Goal: Task Accomplishment & Management: Use online tool/utility

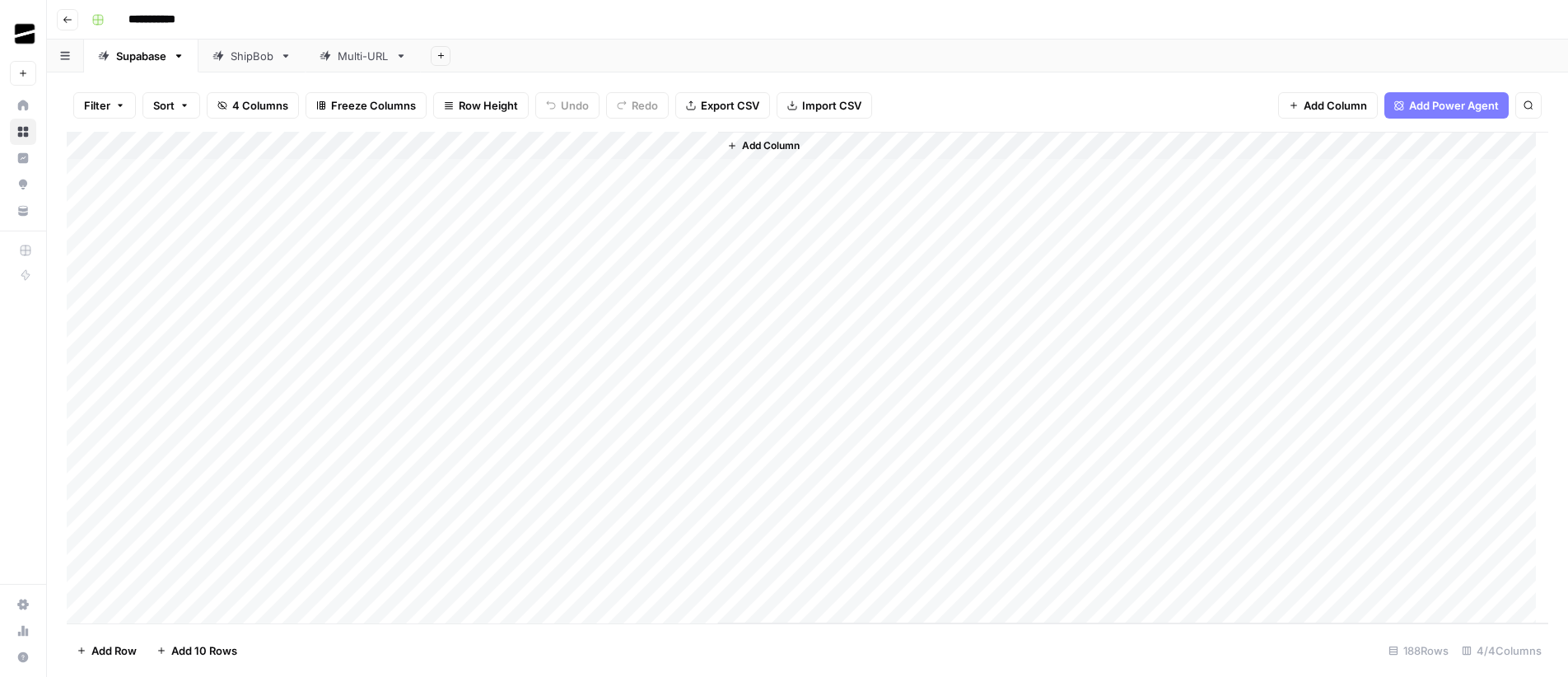
click at [232, 54] on div "ShipBob" at bounding box center [252, 56] width 43 height 17
click at [83, 351] on div "Add Column" at bounding box center [807, 377] width 1482 height 491
click at [79, 377] on div "Add Column" at bounding box center [807, 377] width 1482 height 491
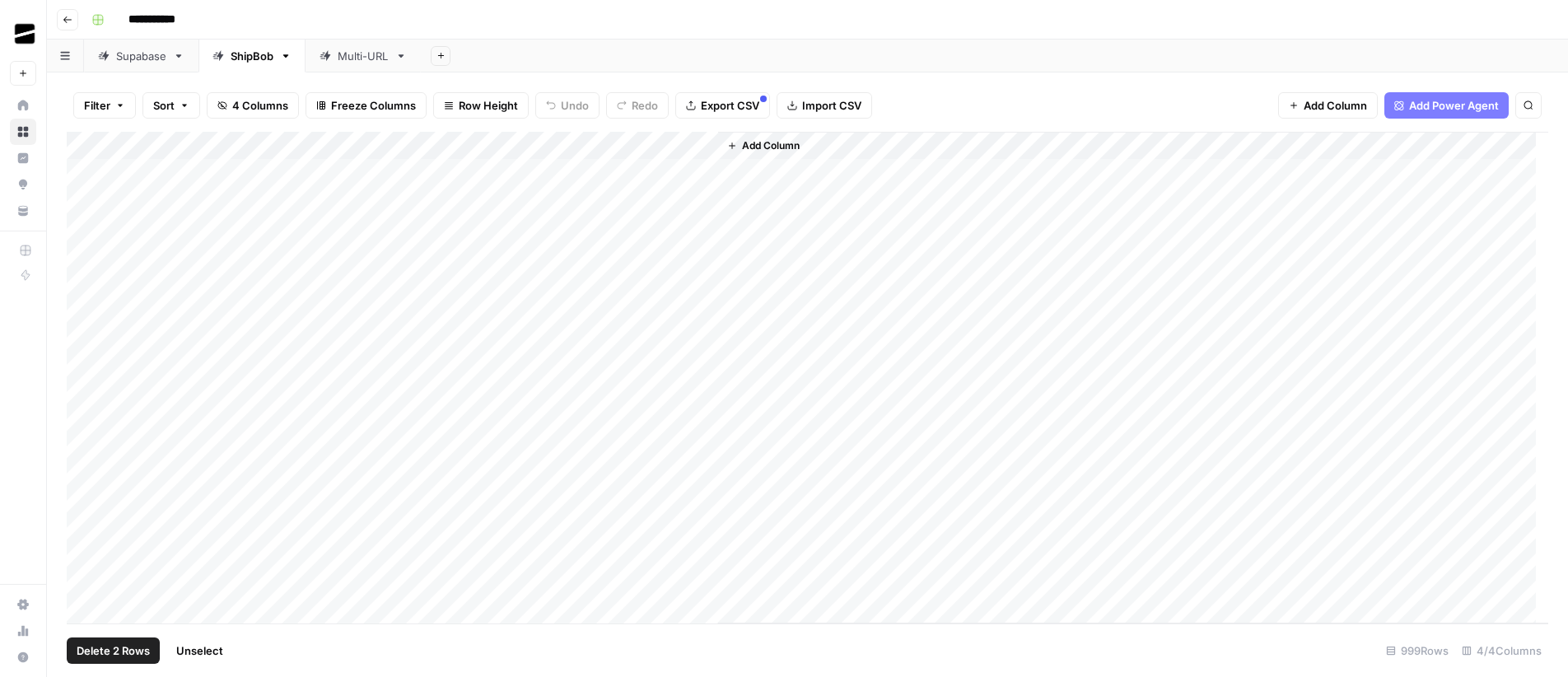
click at [729, 101] on span "Export CSV" at bounding box center [730, 105] width 59 height 17
click at [89, 277] on div "Add Column" at bounding box center [807, 377] width 1482 height 491
click at [81, 312] on div "Add Column" at bounding box center [807, 377] width 1482 height 491
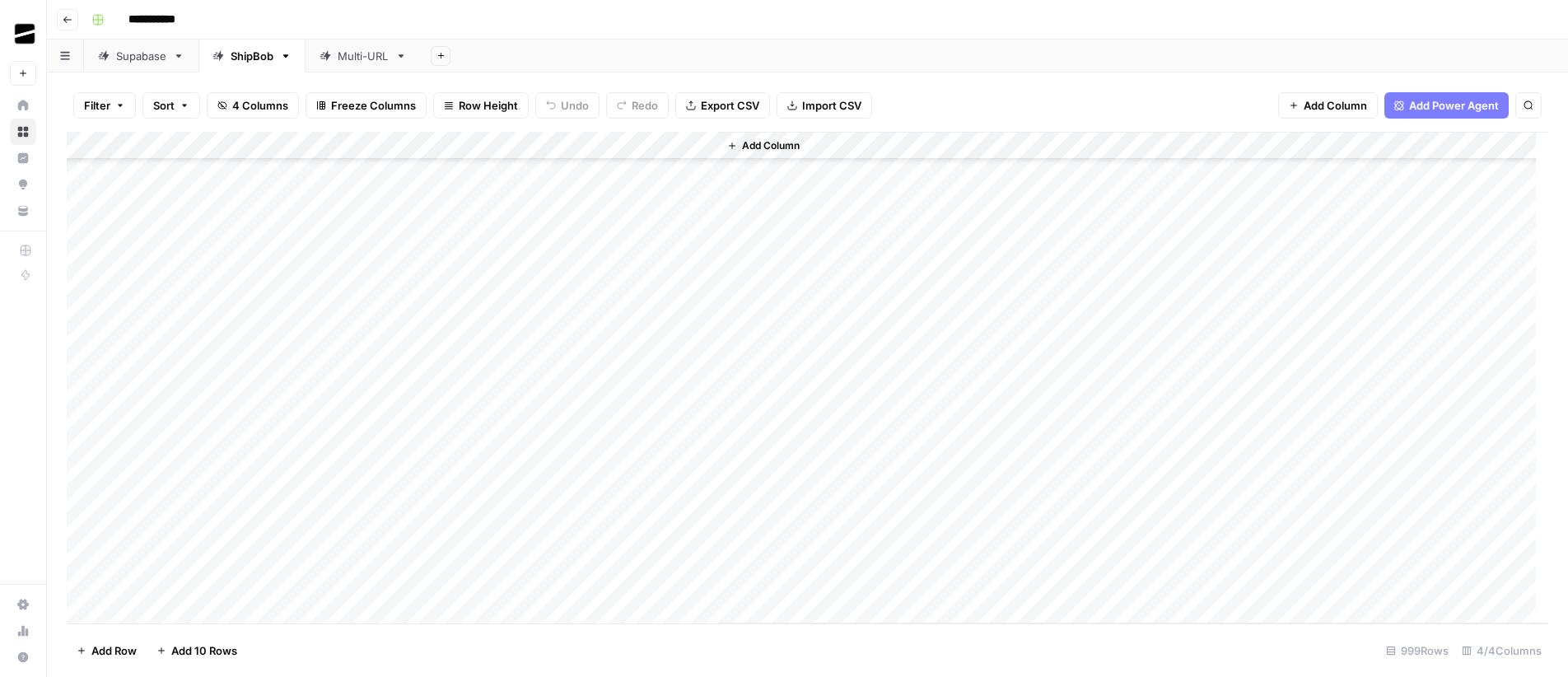
click at [90, 283] on div "Add Column" at bounding box center [807, 377] width 1482 height 491
click at [86, 198] on div "Add Column" at bounding box center [807, 377] width 1482 height 491
click at [85, 173] on div "Add Column" at bounding box center [807, 377] width 1482 height 491
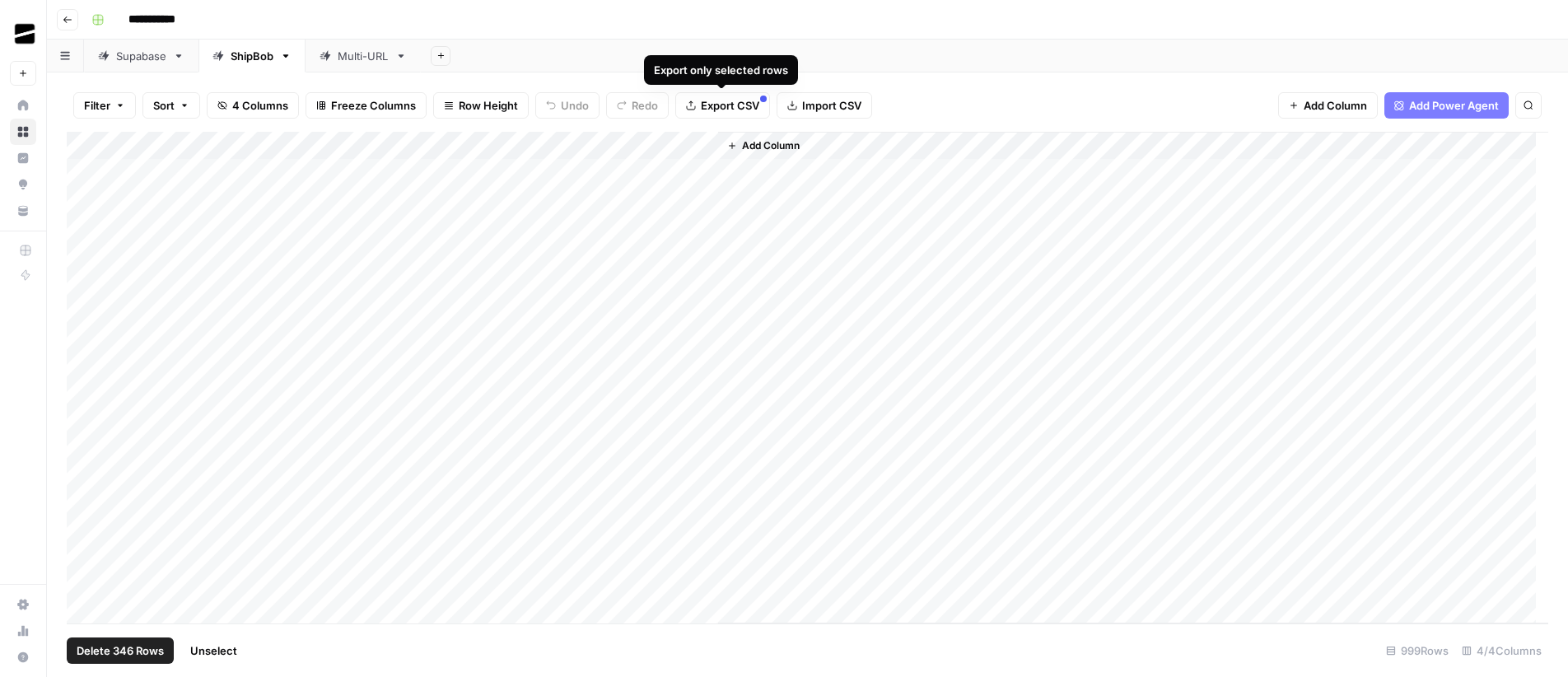
click at [737, 109] on span "Export CSV" at bounding box center [730, 105] width 59 height 17
click at [94, 149] on div "Add Column" at bounding box center [807, 377] width 1482 height 491
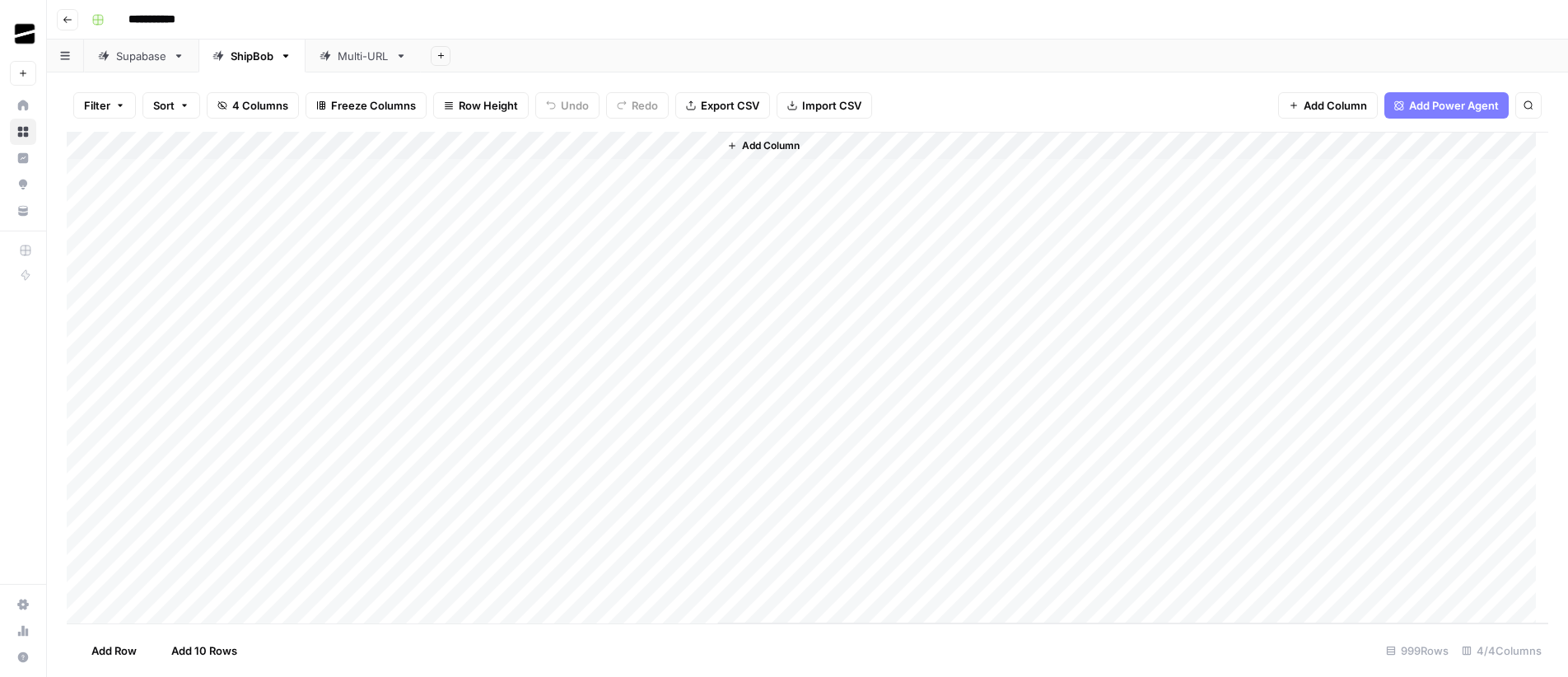
click at [94, 148] on div "Add Column" at bounding box center [807, 377] width 1482 height 491
click at [94, 147] on div "Add Column" at bounding box center [807, 377] width 1482 height 491
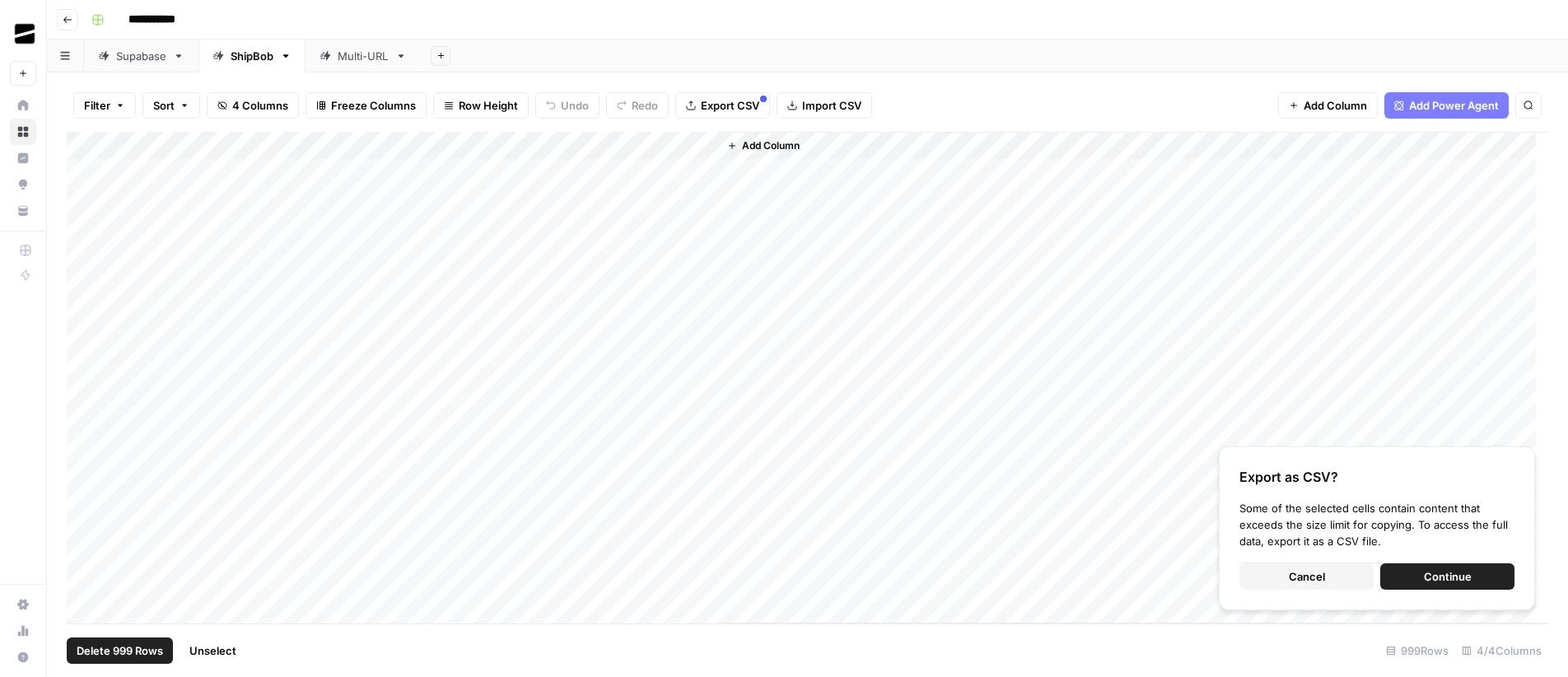
click at [780, 23] on div "**********" at bounding box center [818, 20] width 1467 height 27
click at [94, 143] on div "Add Column" at bounding box center [807, 377] width 1482 height 491
click at [702, 147] on div "Add Column" at bounding box center [807, 377] width 1482 height 491
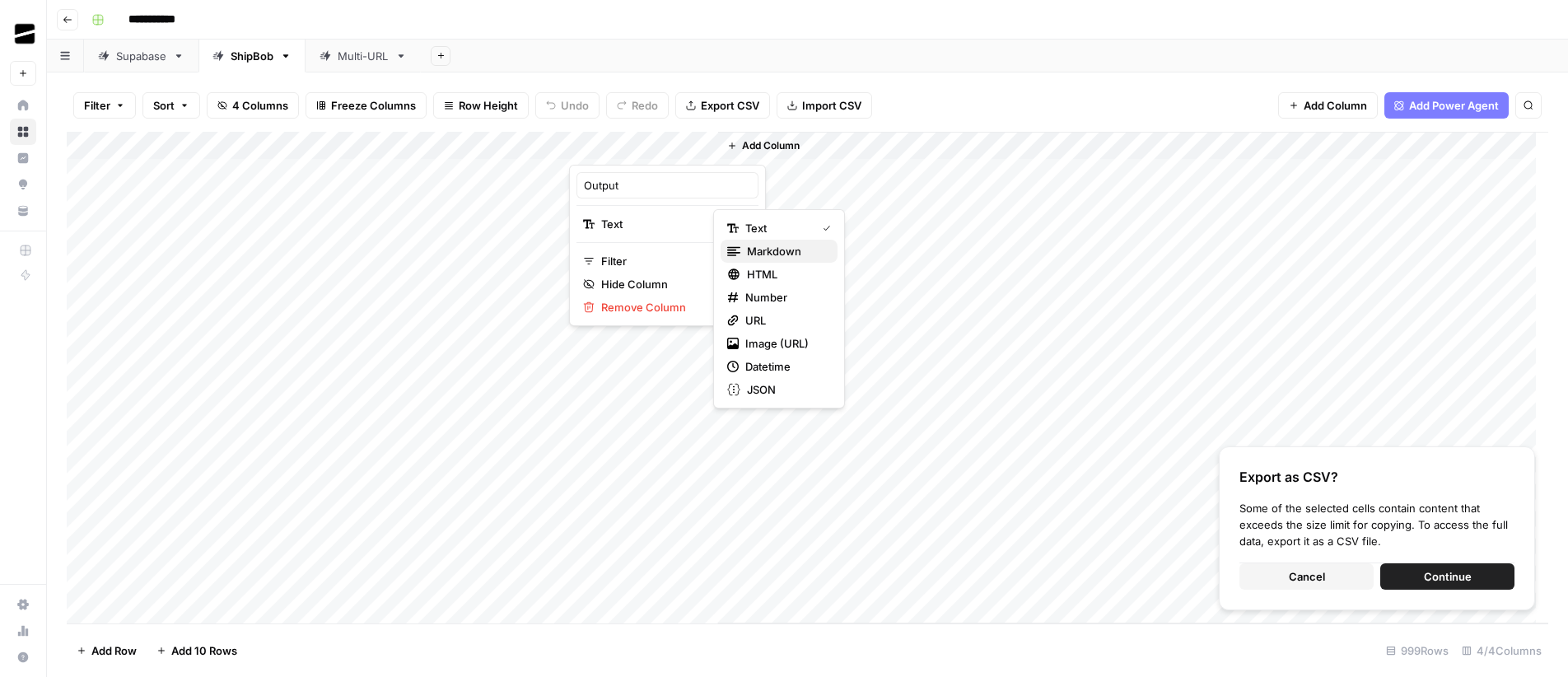
click at [780, 254] on span "Markdown" at bounding box center [785, 251] width 77 height 17
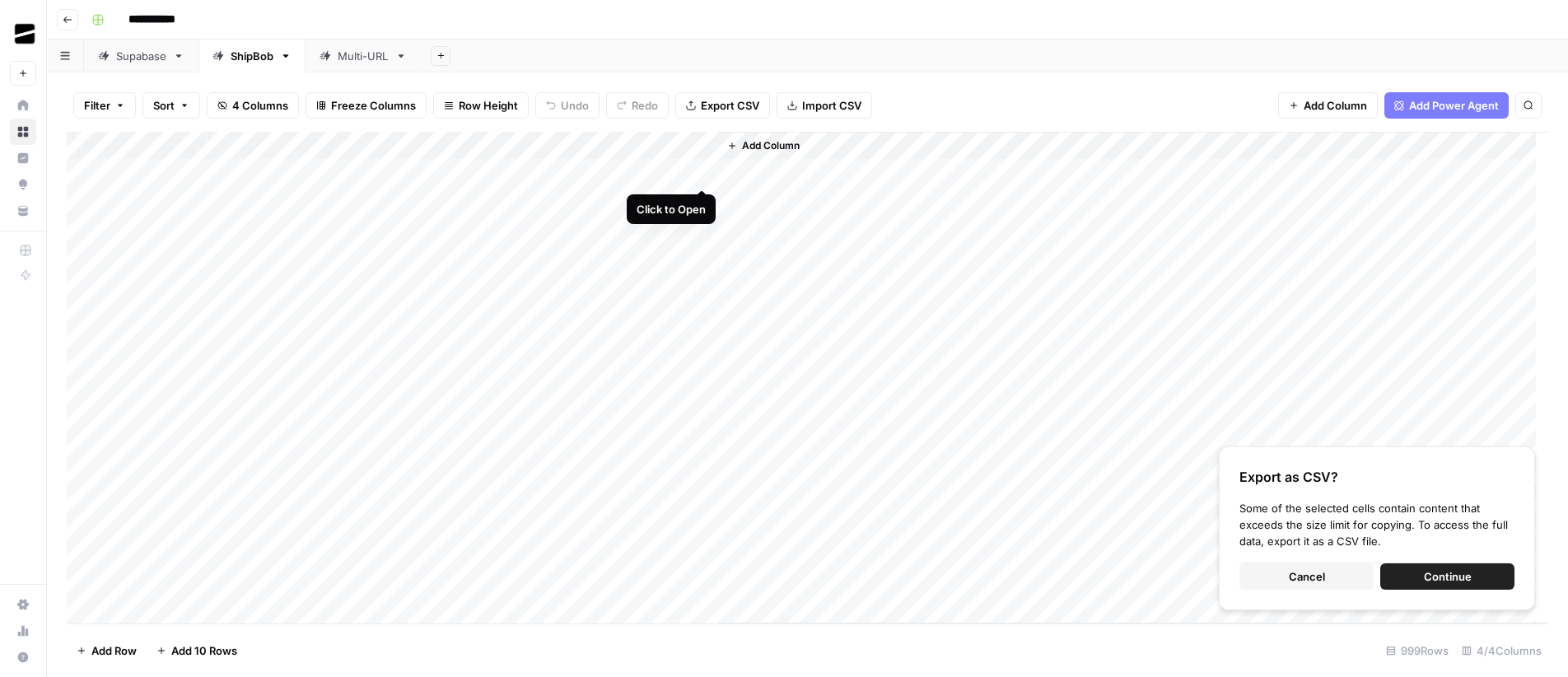
click at [702, 173] on div "Add Column" at bounding box center [807, 377] width 1482 height 491
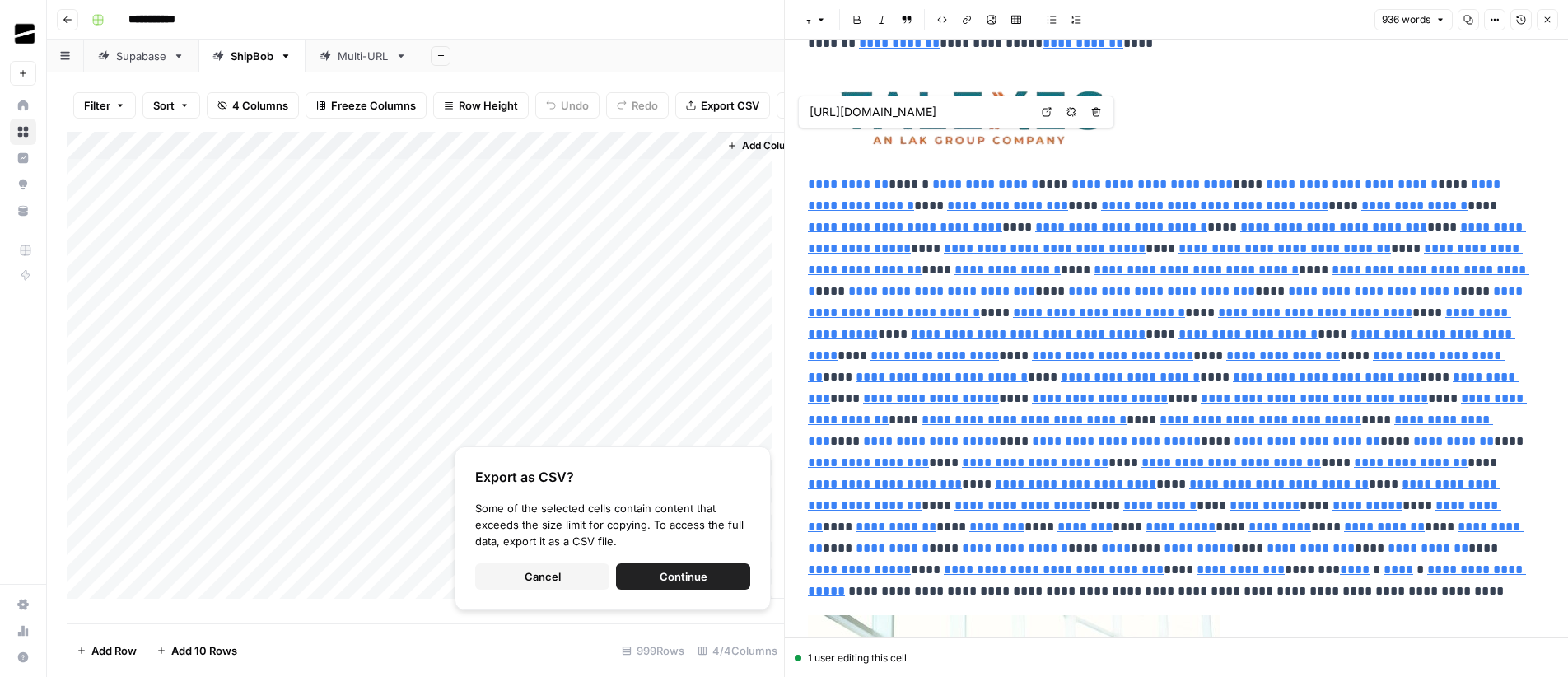
type input "[URL][DOMAIN_NAME]"
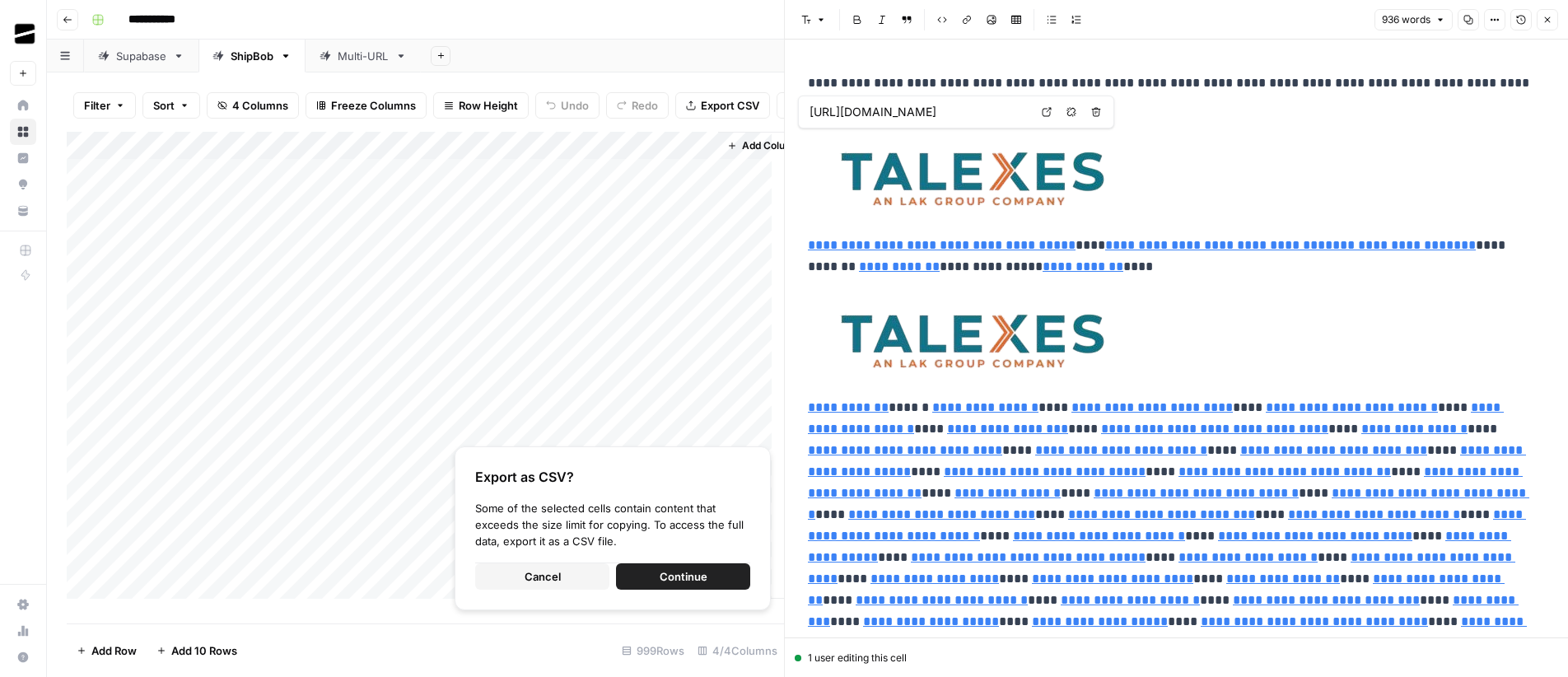
click at [780, 22] on icon "button" at bounding box center [1547, 20] width 6 height 6
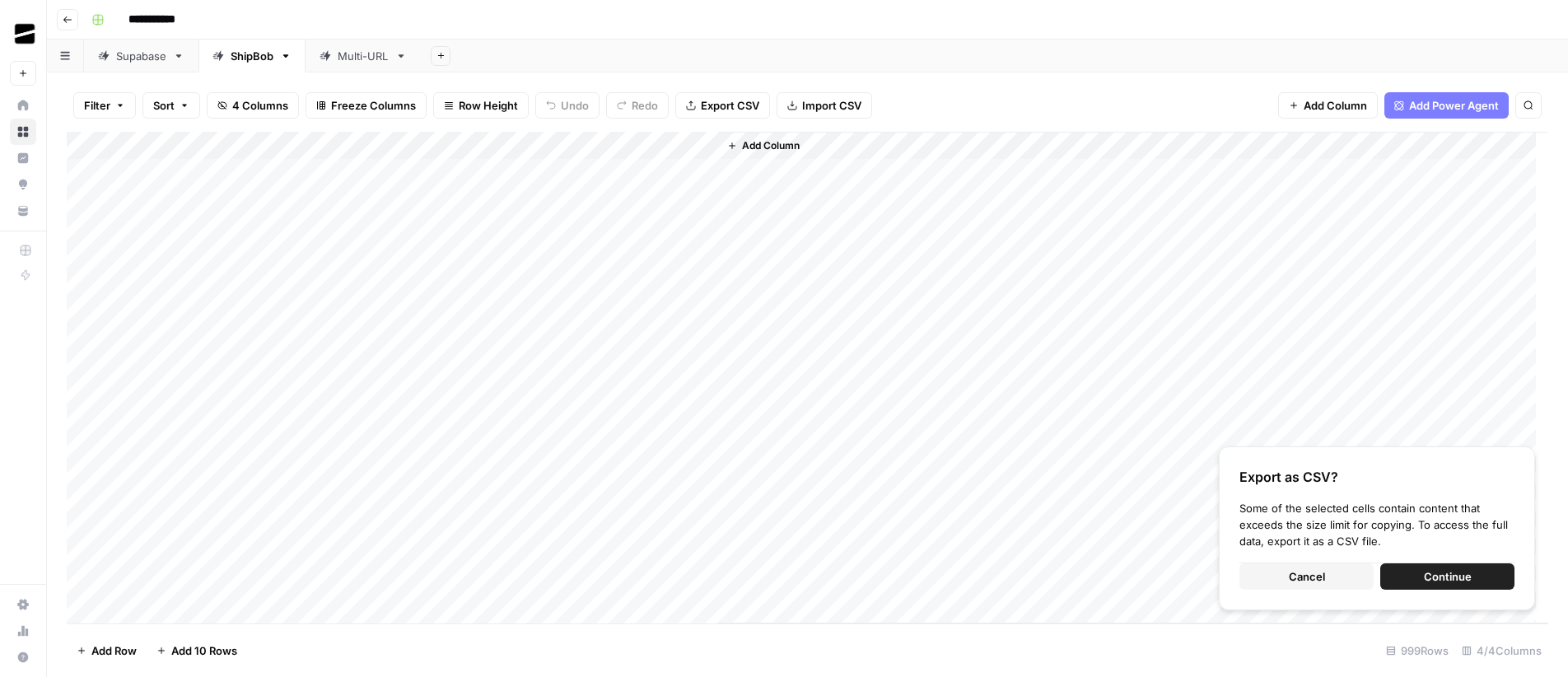
click at [780, 31] on div "**********" at bounding box center [818, 20] width 1467 height 27
click at [704, 149] on div "Add Column" at bounding box center [807, 377] width 1482 height 491
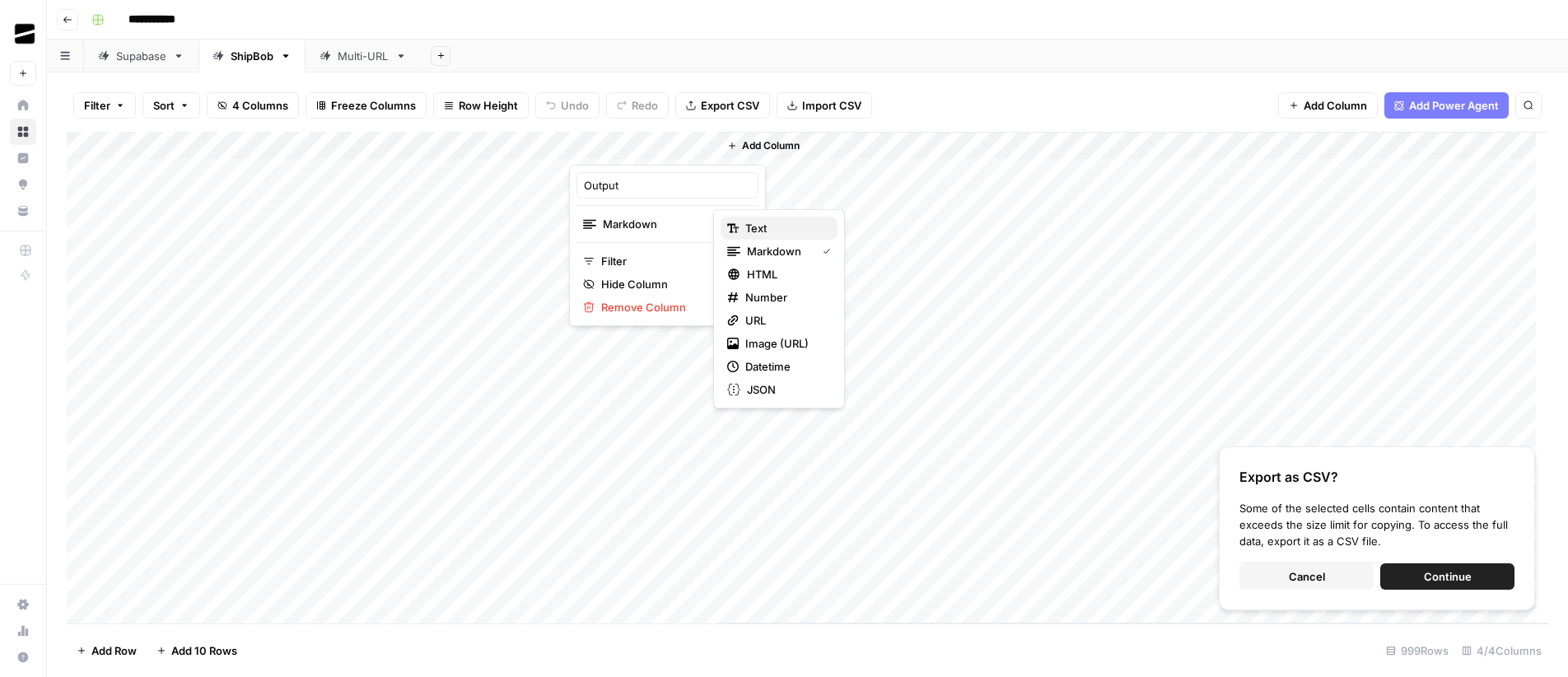
click at [780, 228] on span "Text" at bounding box center [784, 228] width 79 height 17
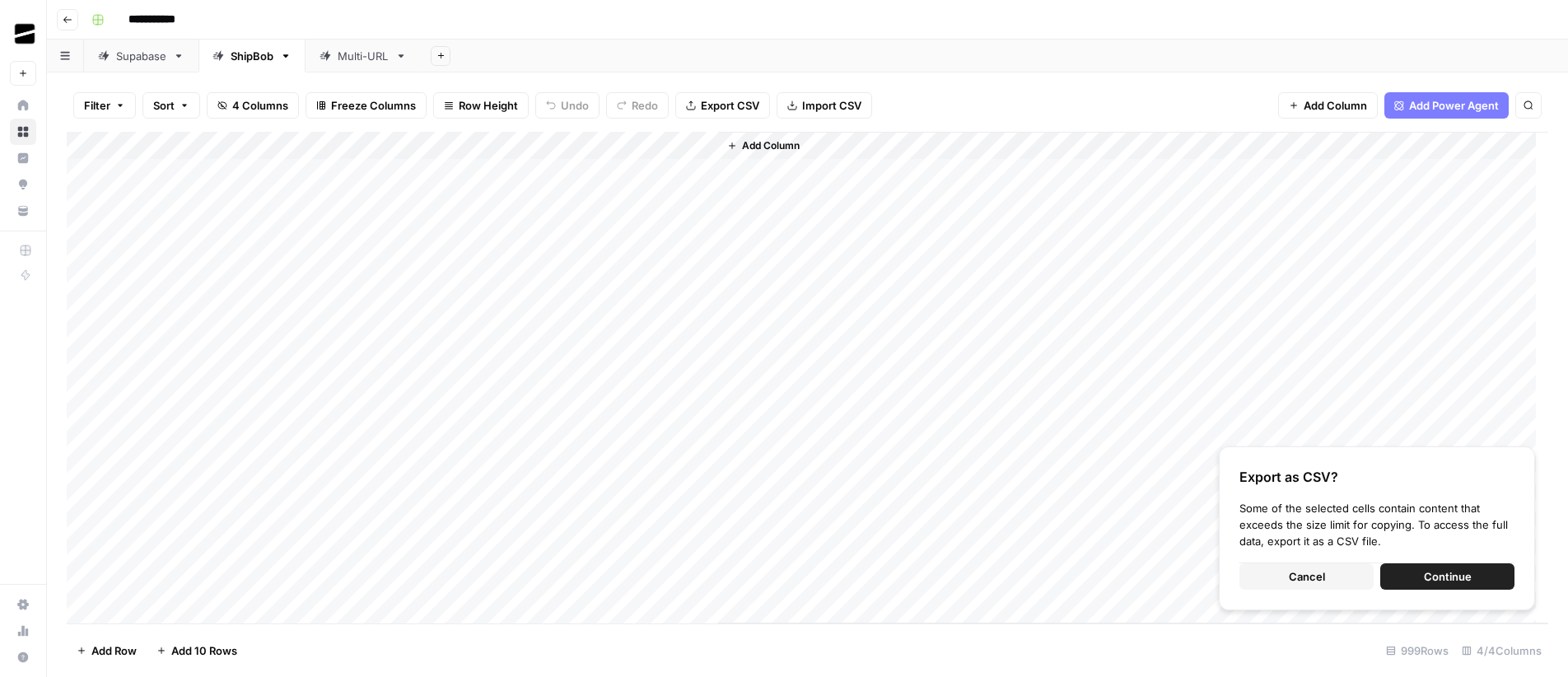
click at [777, 38] on header "**********" at bounding box center [807, 20] width 1521 height 40
click at [774, 16] on div "**********" at bounding box center [818, 20] width 1467 height 27
click at [706, 147] on div "Add Column" at bounding box center [807, 377] width 1482 height 491
click at [780, 41] on div "Add Sheet" at bounding box center [995, 56] width 1147 height 33
click at [762, 46] on div "Add Sheet" at bounding box center [995, 56] width 1147 height 33
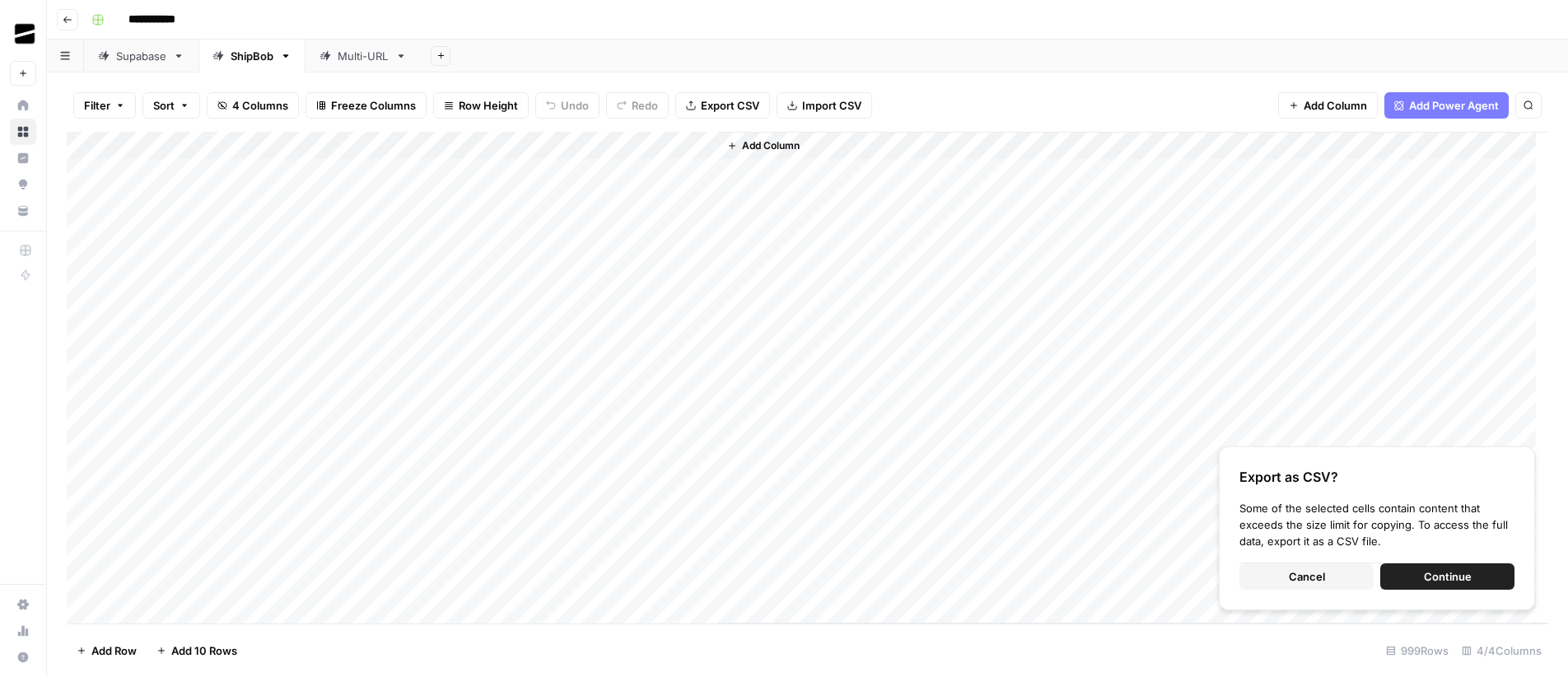
click at [714, 108] on span "Export CSV" at bounding box center [730, 105] width 59 height 17
click at [96, 147] on div "Add Column" at bounding box center [807, 377] width 1482 height 491
click at [117, 653] on span "Delete 999 Rows" at bounding box center [119, 650] width 86 height 17
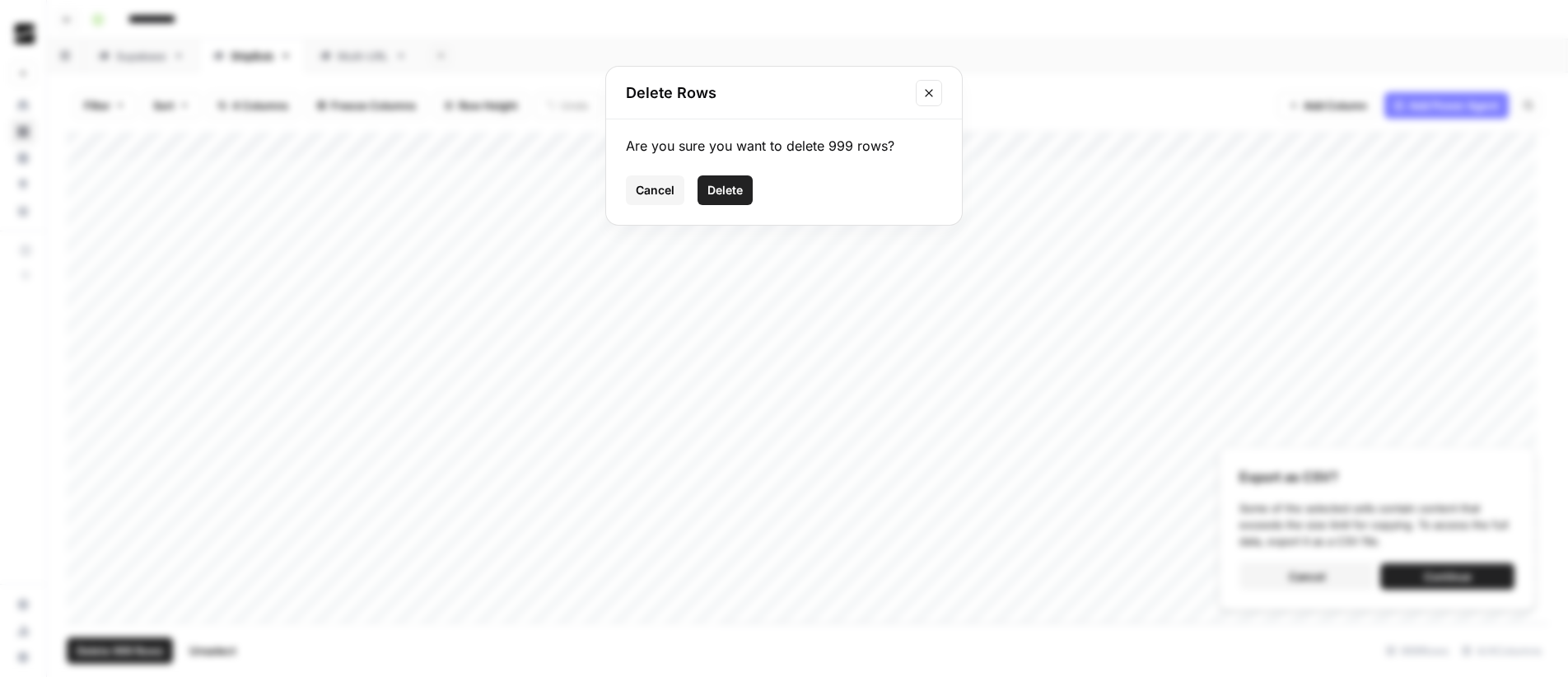
click at [734, 194] on span "Delete" at bounding box center [725, 191] width 36 height 17
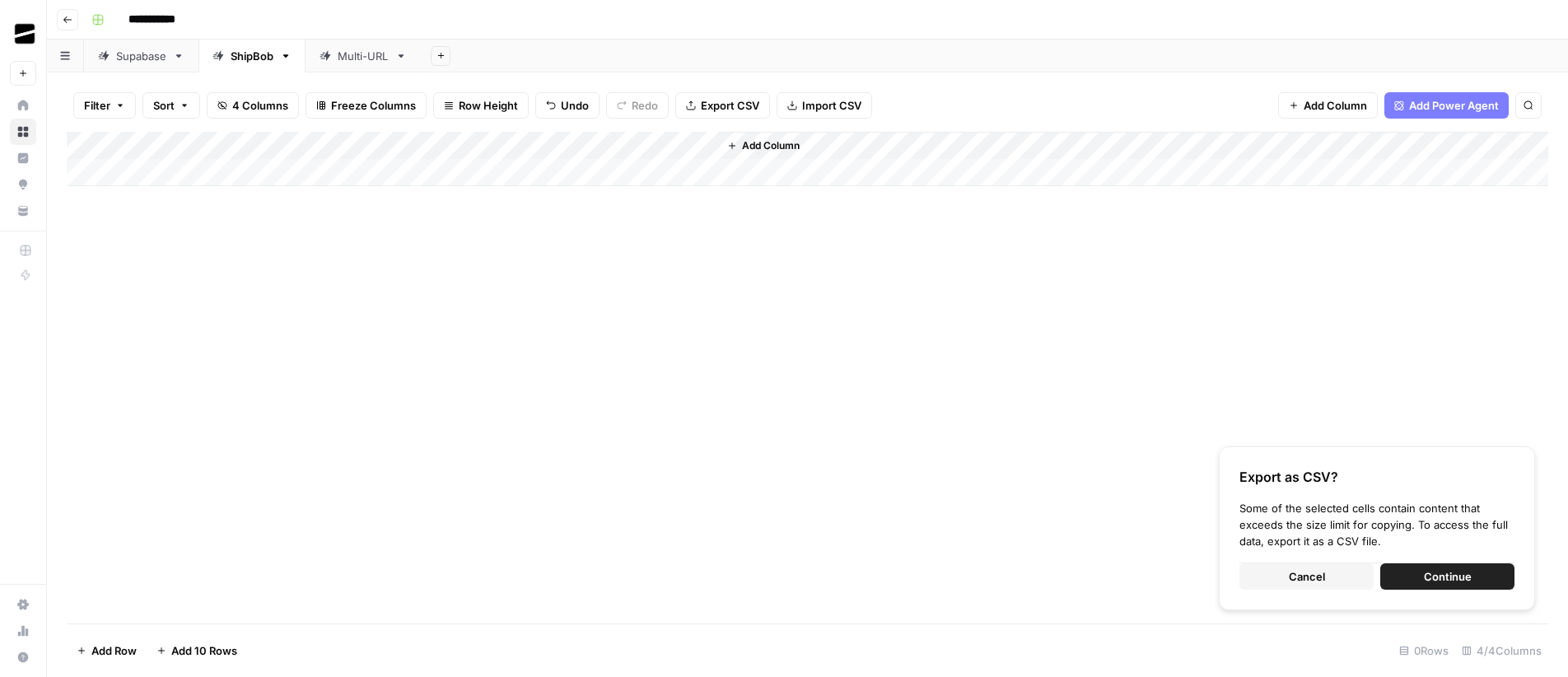
click at [278, 244] on div "Add Column Export as CSV? Some of the selected cells contain content that excee…" at bounding box center [807, 377] width 1482 height 491
click at [134, 54] on div "Supabase" at bounding box center [141, 56] width 51 height 17
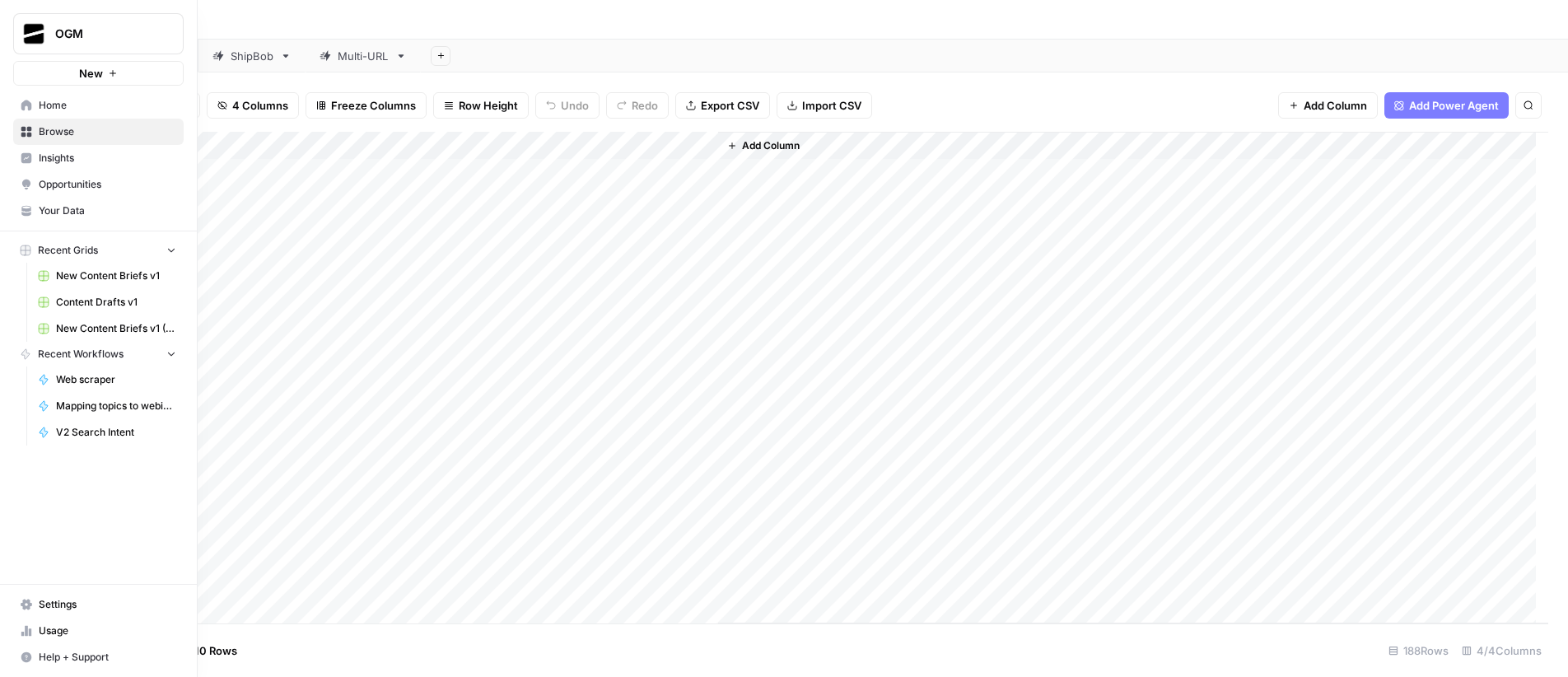
click at [87, 628] on span "Usage" at bounding box center [108, 631] width 138 height 15
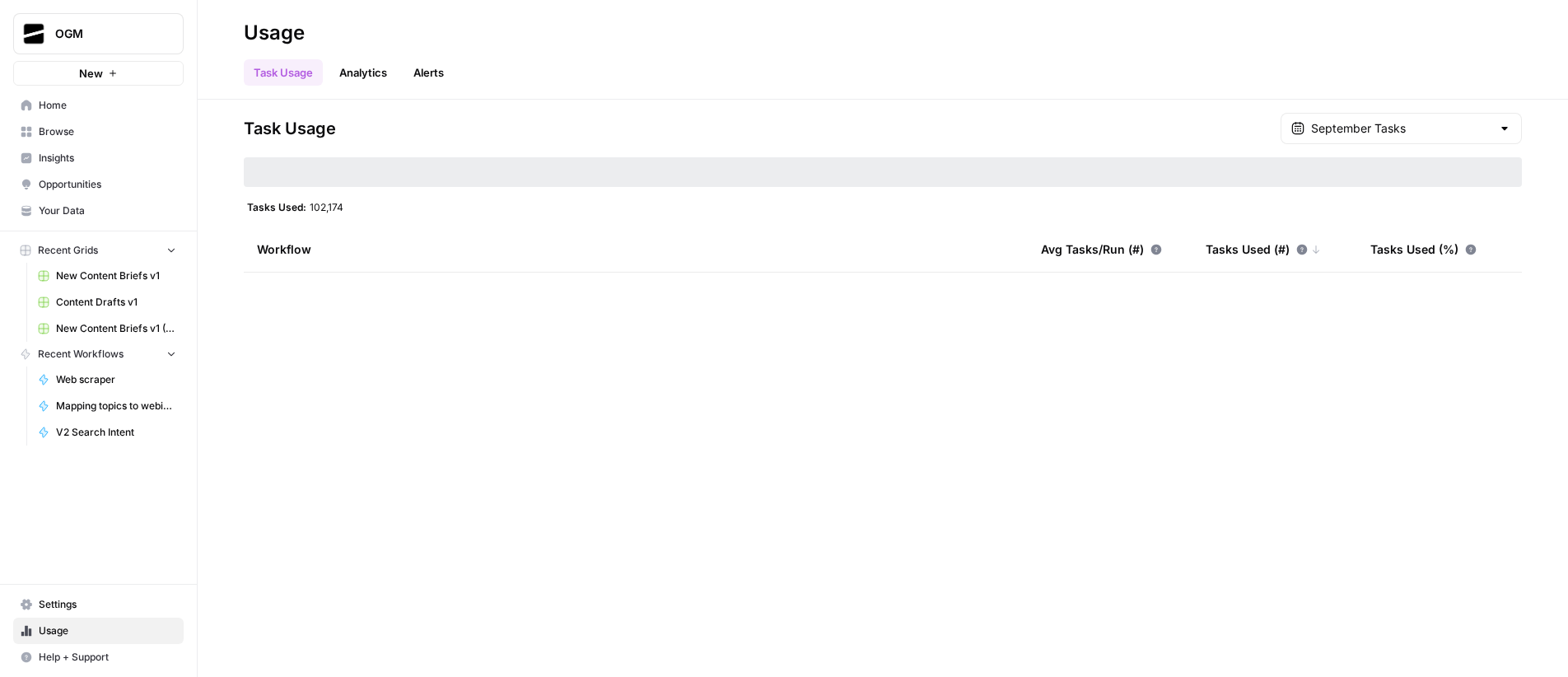
type input "September Tasks"
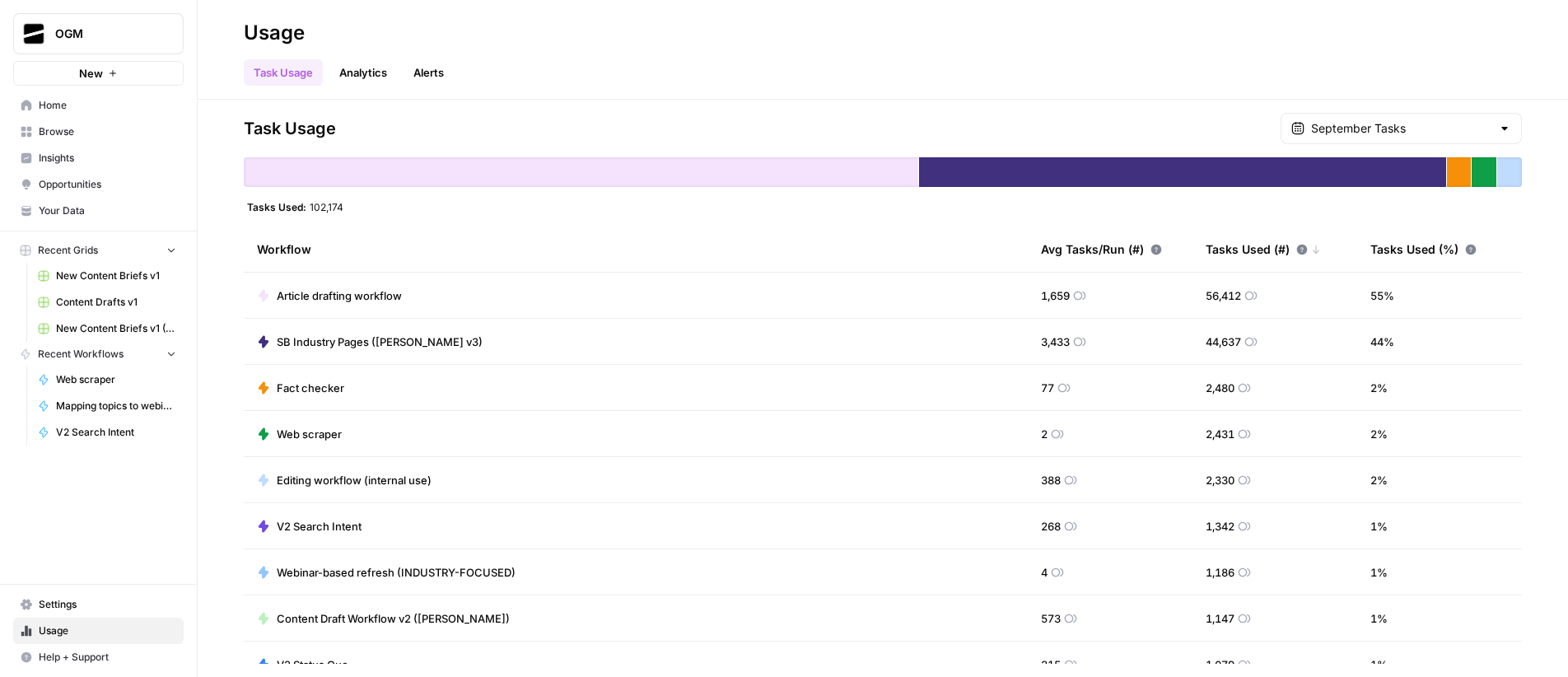
click at [780, 114] on div "September Tasks" at bounding box center [1401, 128] width 241 height 31
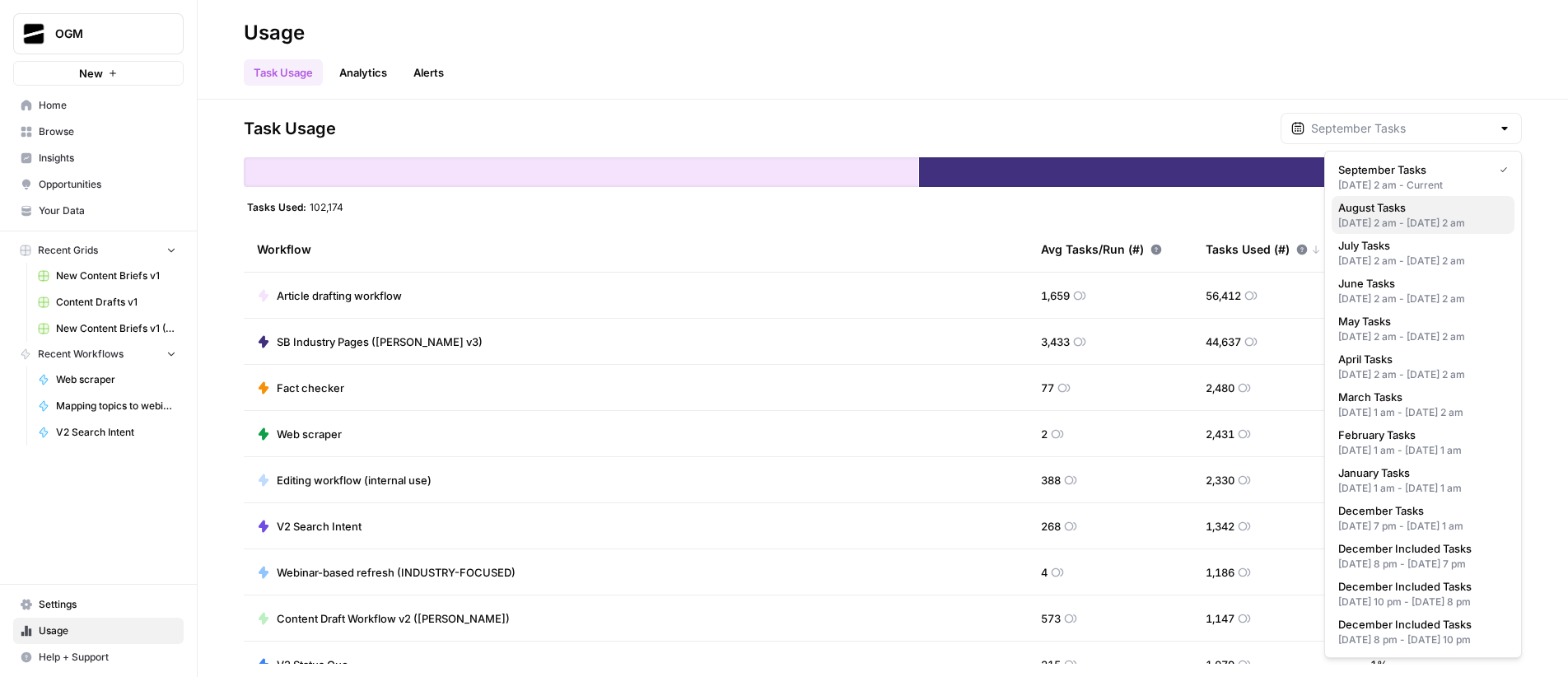
click at [780, 220] on div "[DATE] 2 am - [DATE] 2 am" at bounding box center [1423, 223] width 170 height 15
type input "August Tasks"
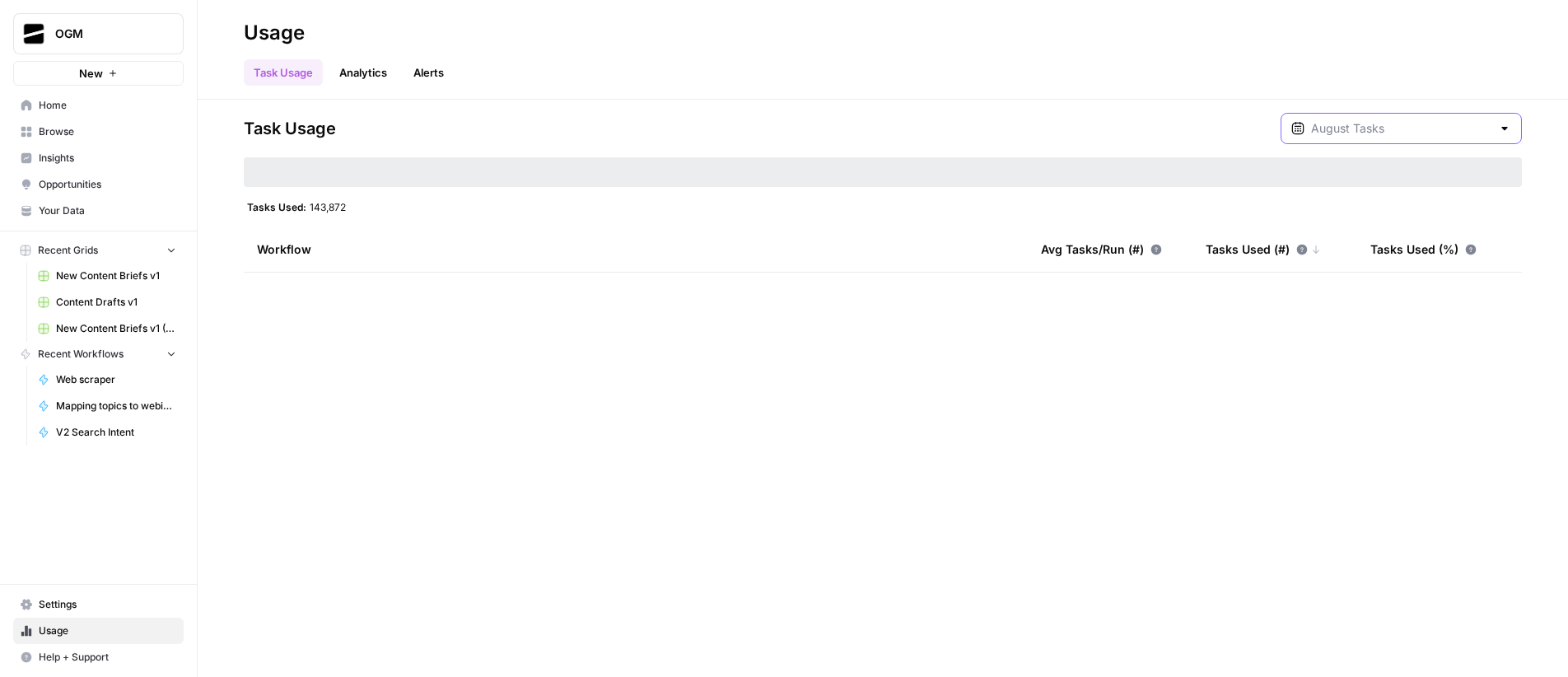
click at [780, 128] on input "text" at bounding box center [1401, 128] width 181 height 17
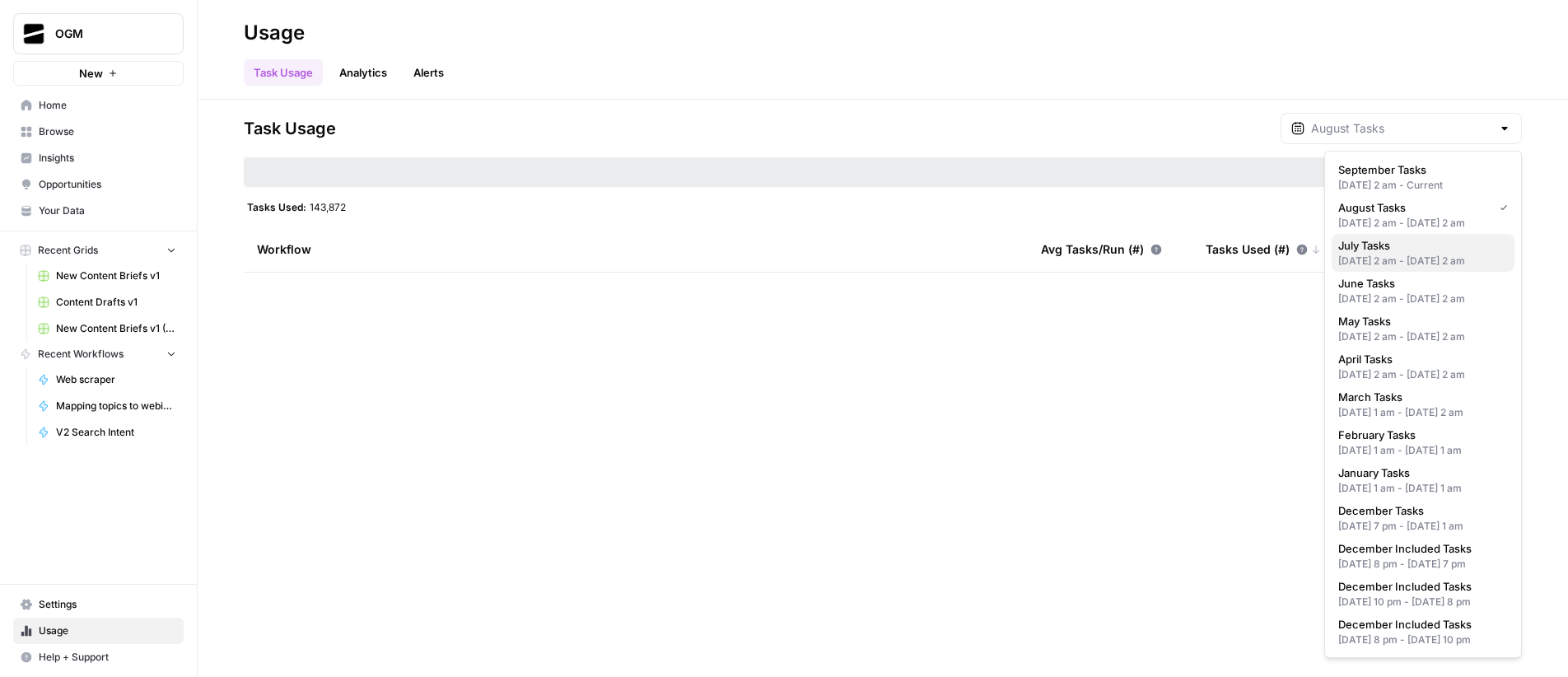
click at [780, 268] on div "[DATE] 2 am - [DATE] 2 am" at bounding box center [1423, 261] width 170 height 15
type input "July Tasks"
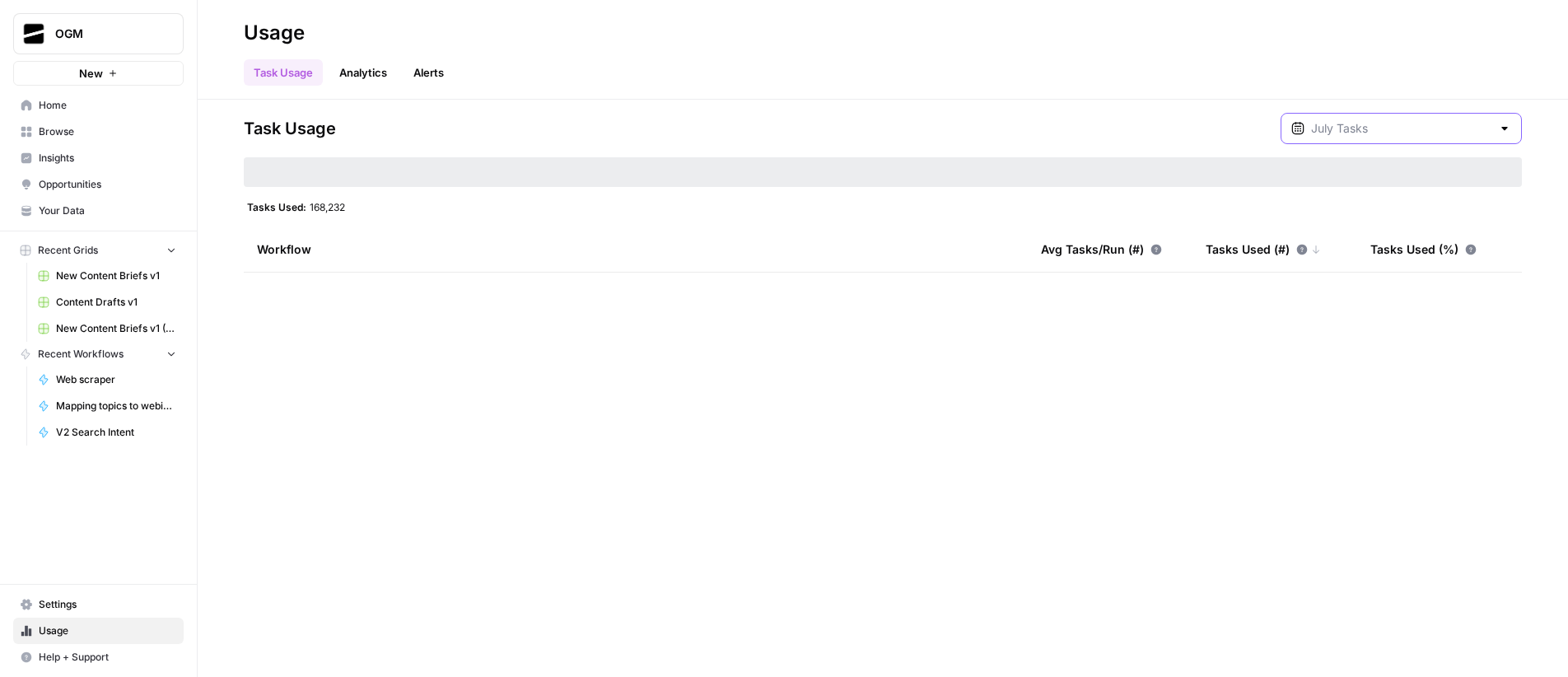
click at [780, 122] on input "text" at bounding box center [1401, 128] width 181 height 17
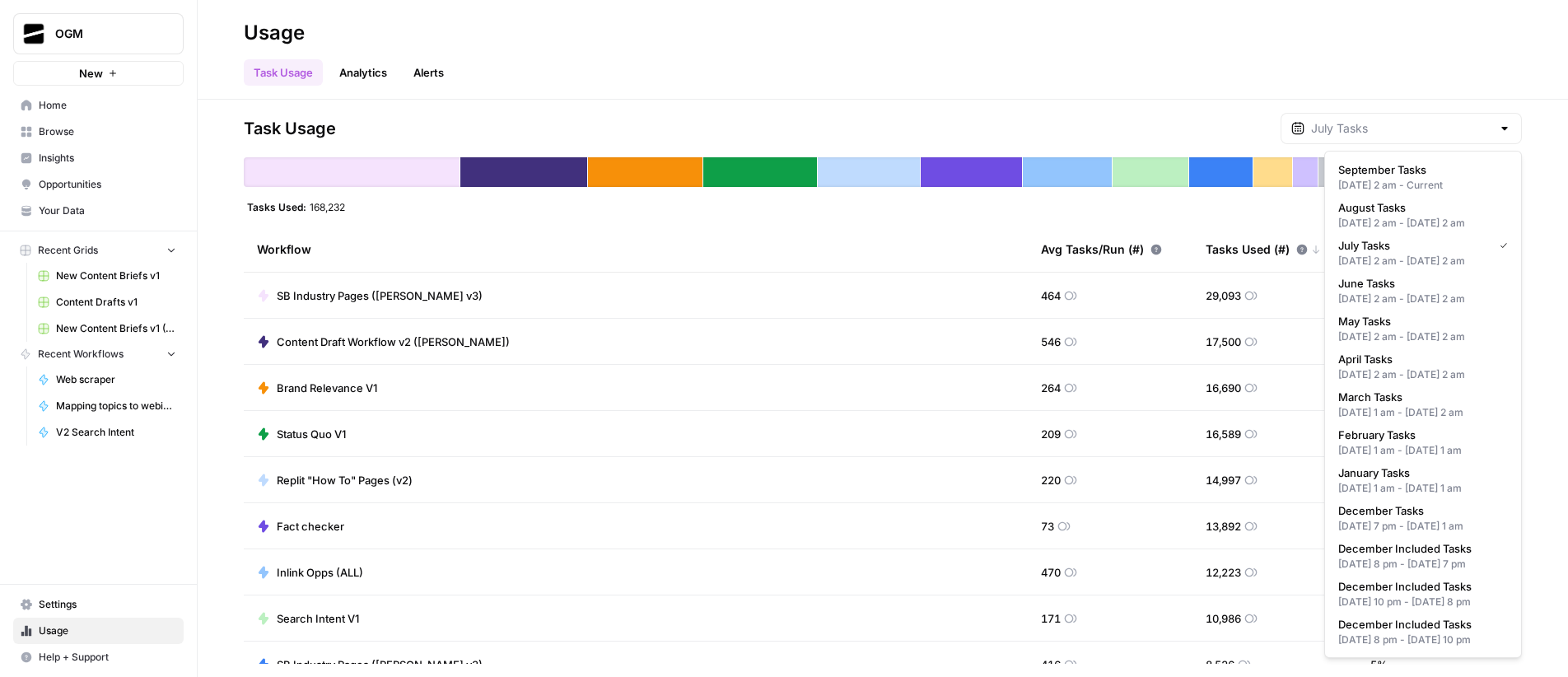
click at [780, 307] on div "[DATE] 2 am - [DATE] 2 am" at bounding box center [1423, 299] width 170 height 15
type input "June Tasks"
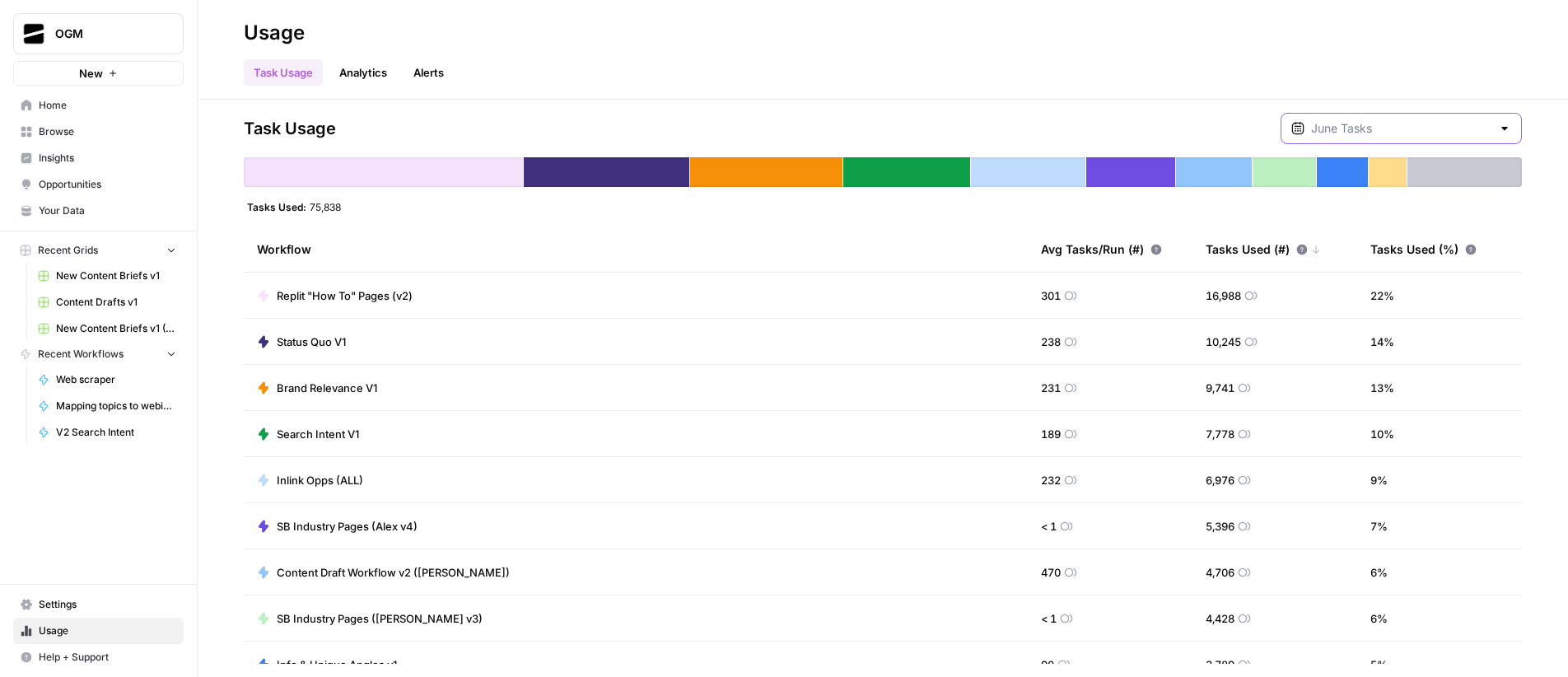
click at [780, 128] on input "text" at bounding box center [1401, 128] width 181 height 17
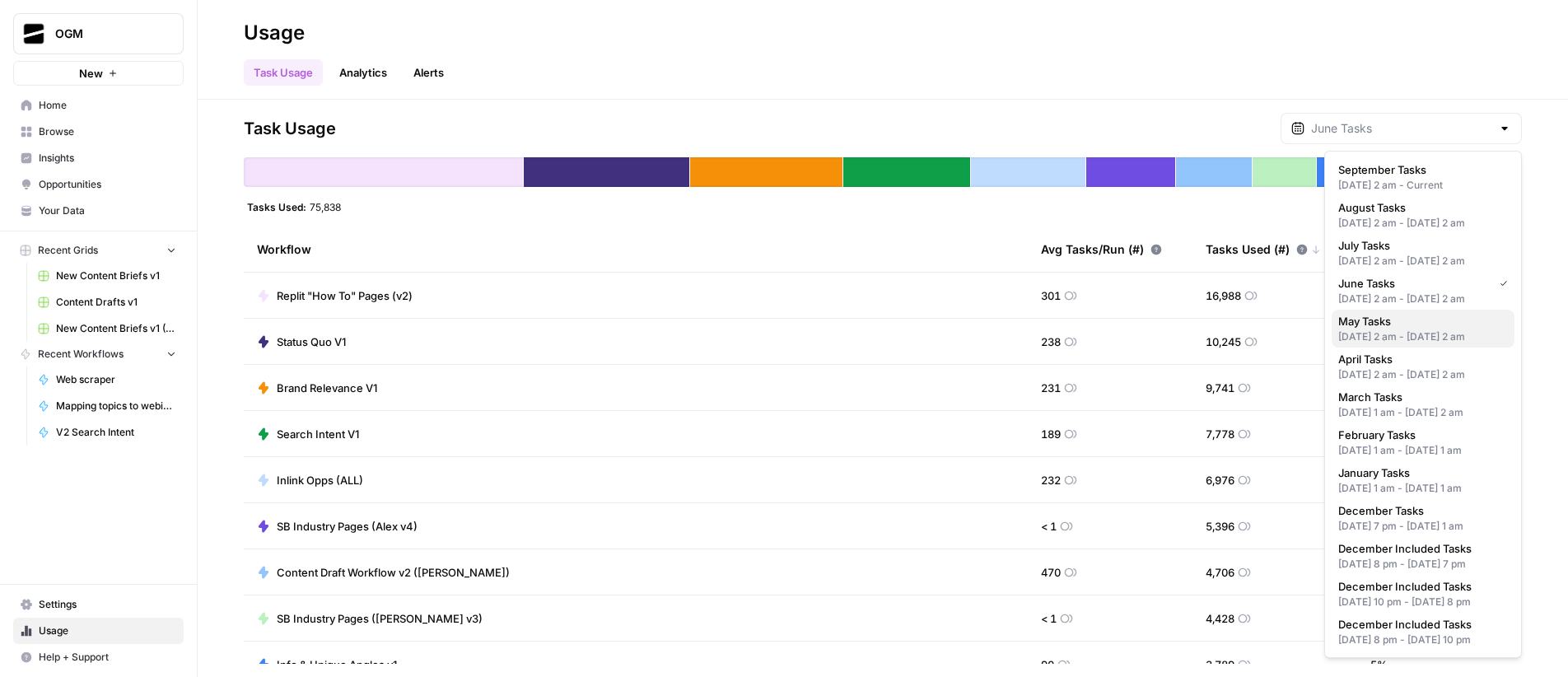
click at [780, 344] on div "[DATE] 2 am - [DATE] 2 am" at bounding box center [1423, 336] width 170 height 15
type input "May Tasks"
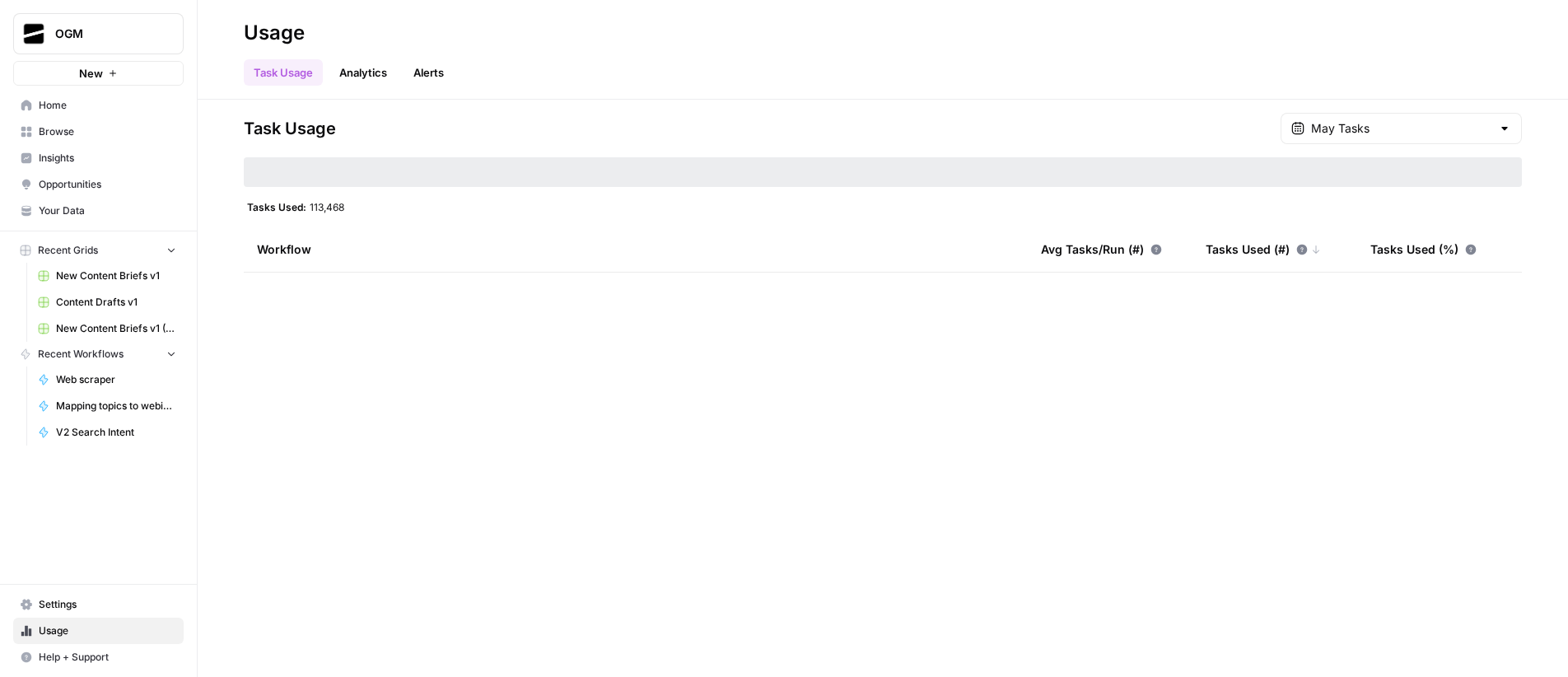
click at [780, 137] on div "May Tasks" at bounding box center [1401, 128] width 241 height 31
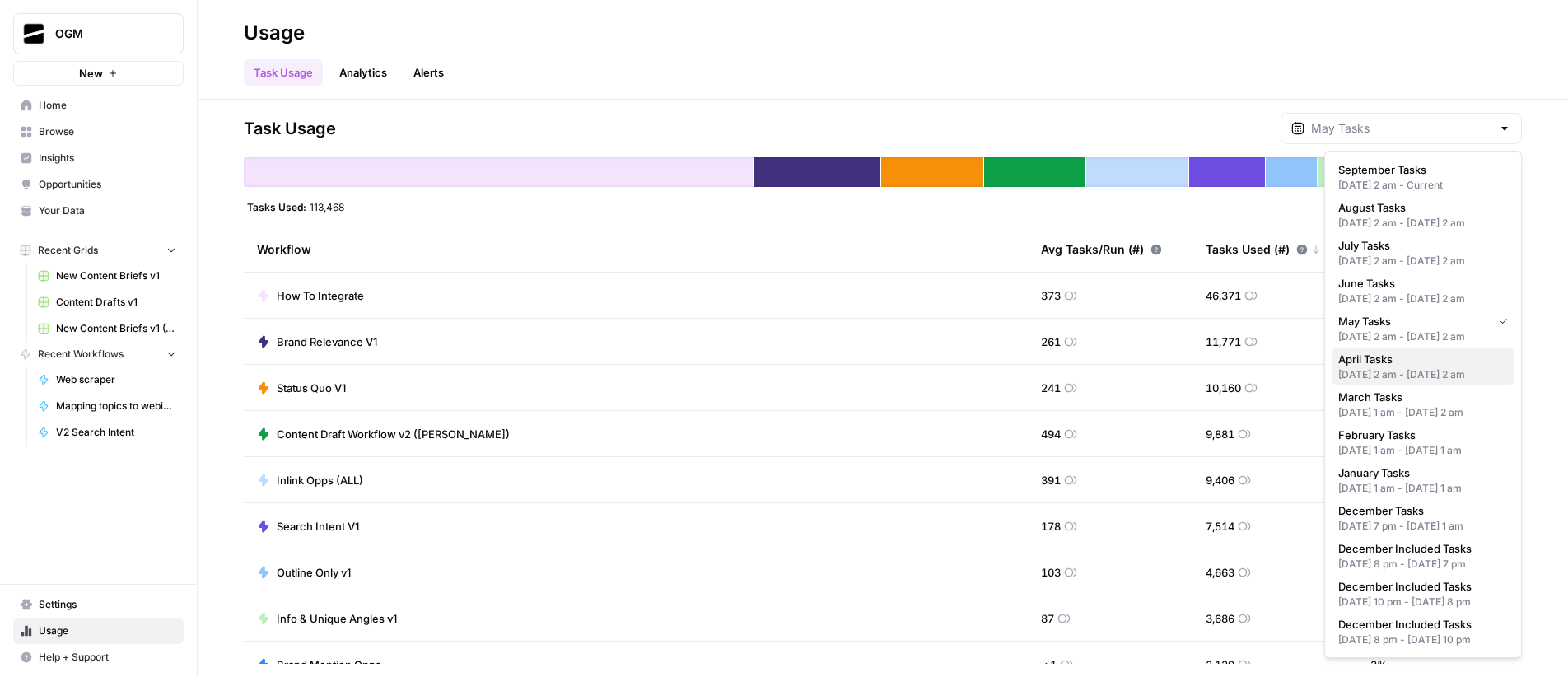
click at [780, 382] on div "[DATE] 2 am - [DATE] 2 am" at bounding box center [1423, 375] width 170 height 15
type input "April Tasks"
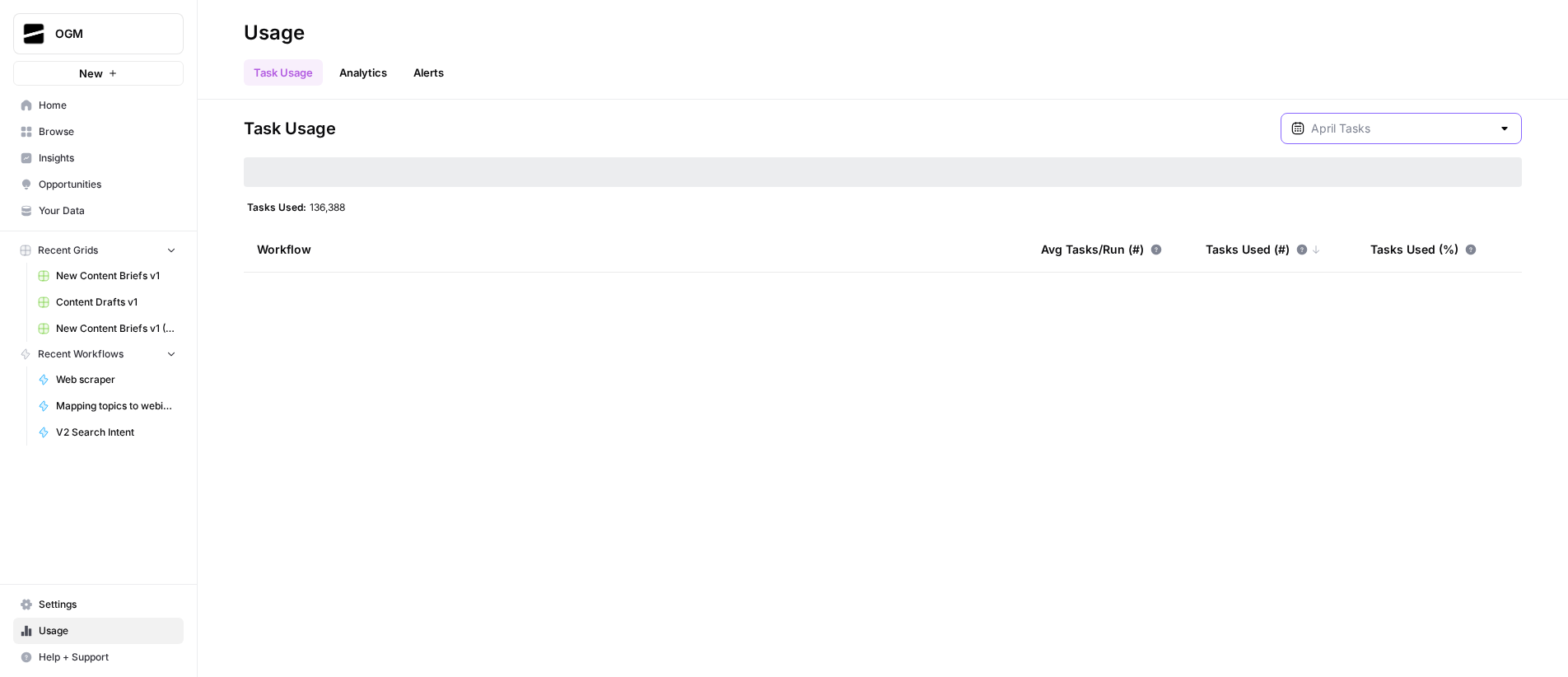
click at [780, 124] on input "text" at bounding box center [1401, 128] width 181 height 17
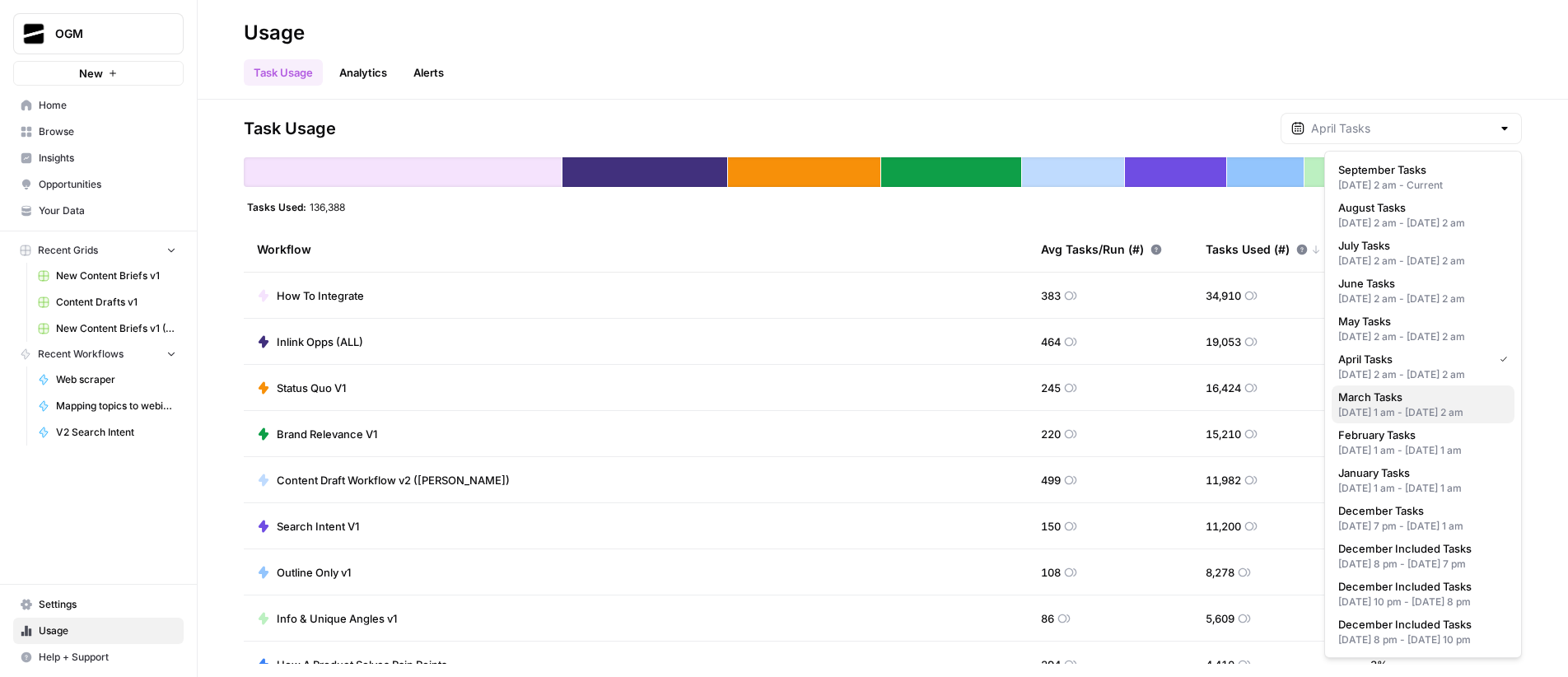
click at [780, 420] on div "[DATE] 1 am - [DATE] 2 am" at bounding box center [1423, 413] width 170 height 15
type input "March Tasks"
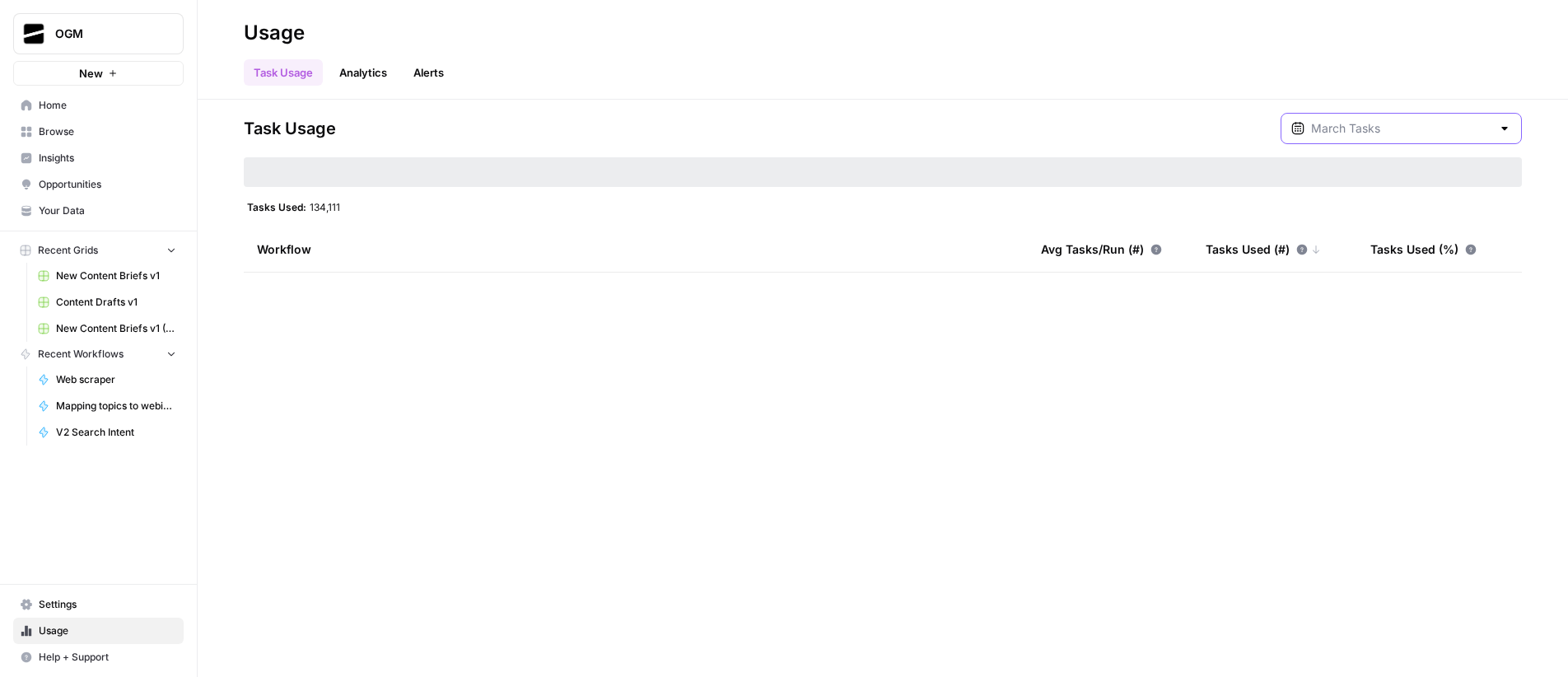
click at [780, 124] on input "text" at bounding box center [1401, 128] width 181 height 17
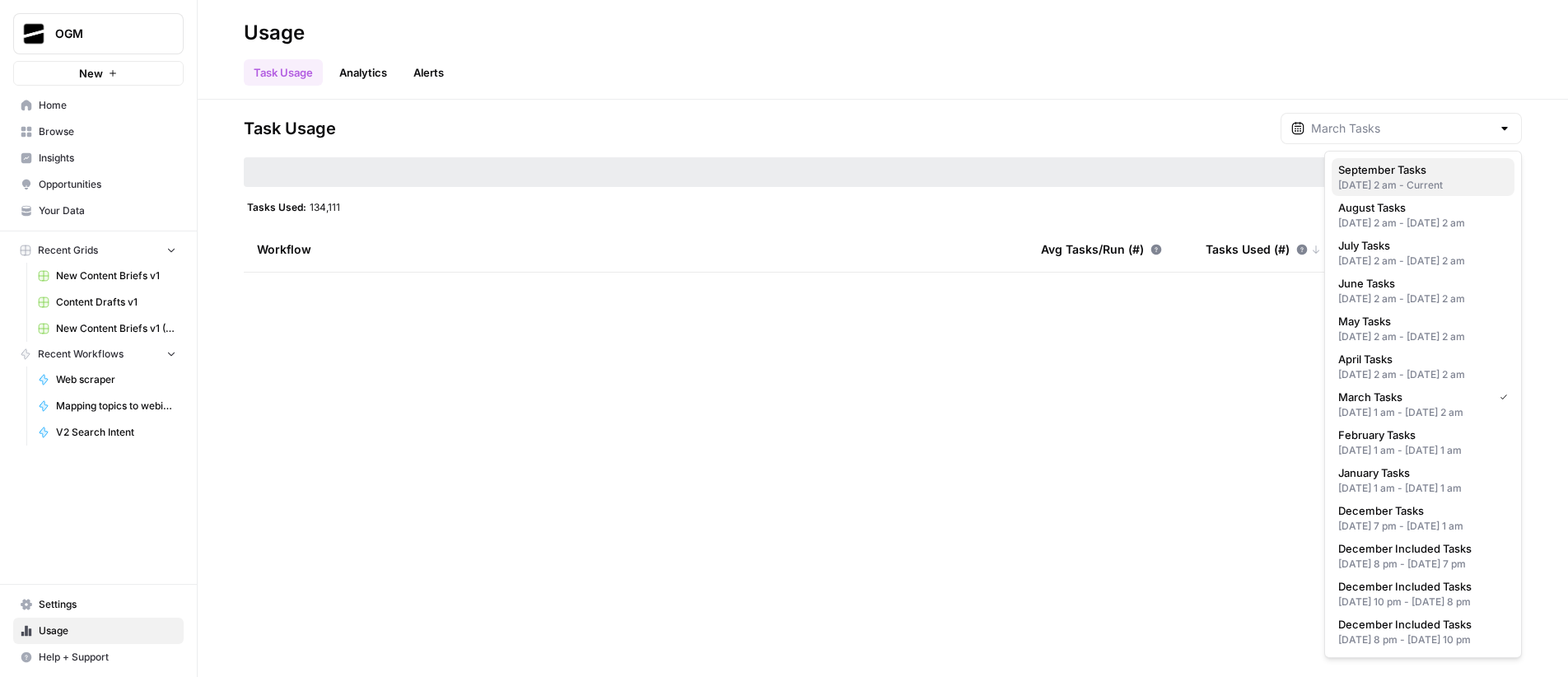
click at [780, 182] on div "[DATE] 2 am - Current" at bounding box center [1423, 186] width 170 height 15
type input "September Tasks"
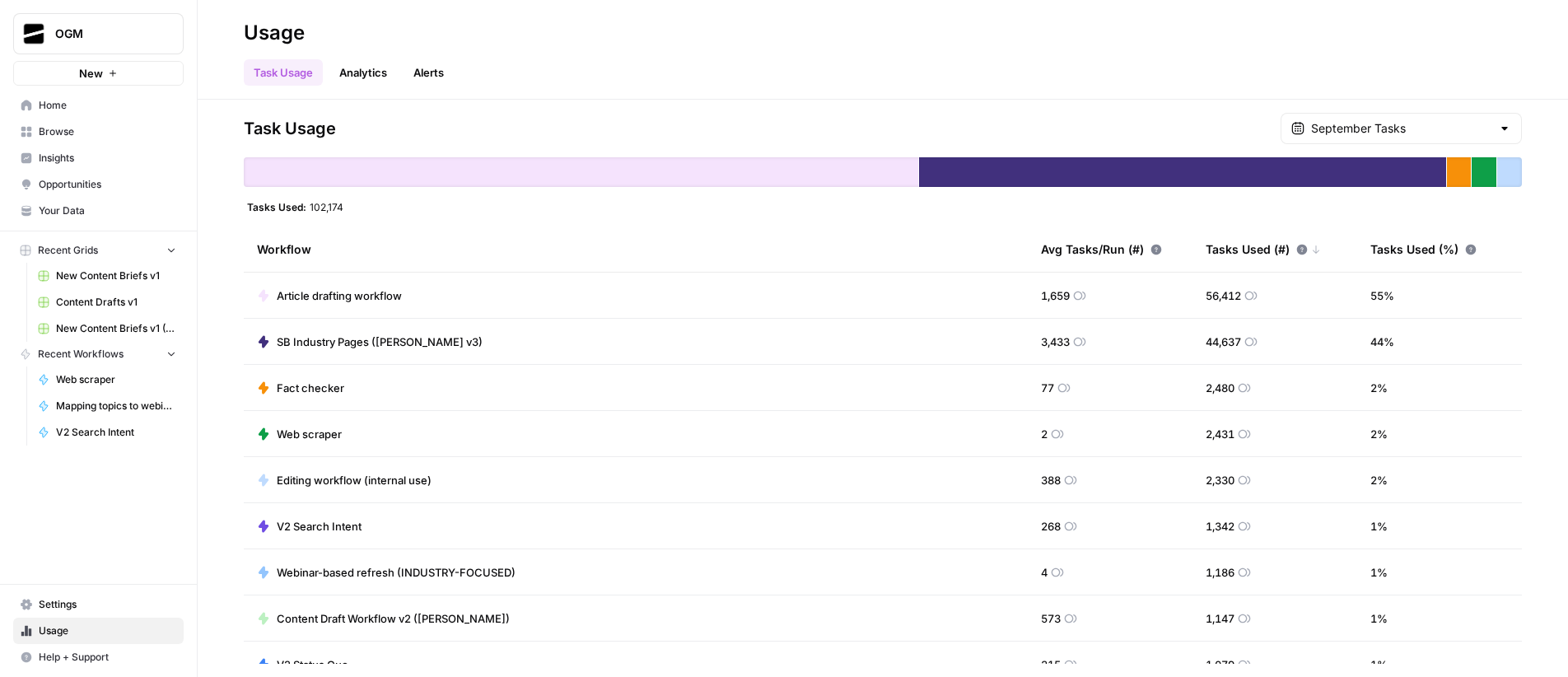
click at [780, 16] on header "Usage Task Usage Analytics Alerts" at bounding box center [882, 50] width 1370 height 99
